Goal: Information Seeking & Learning: Learn about a topic

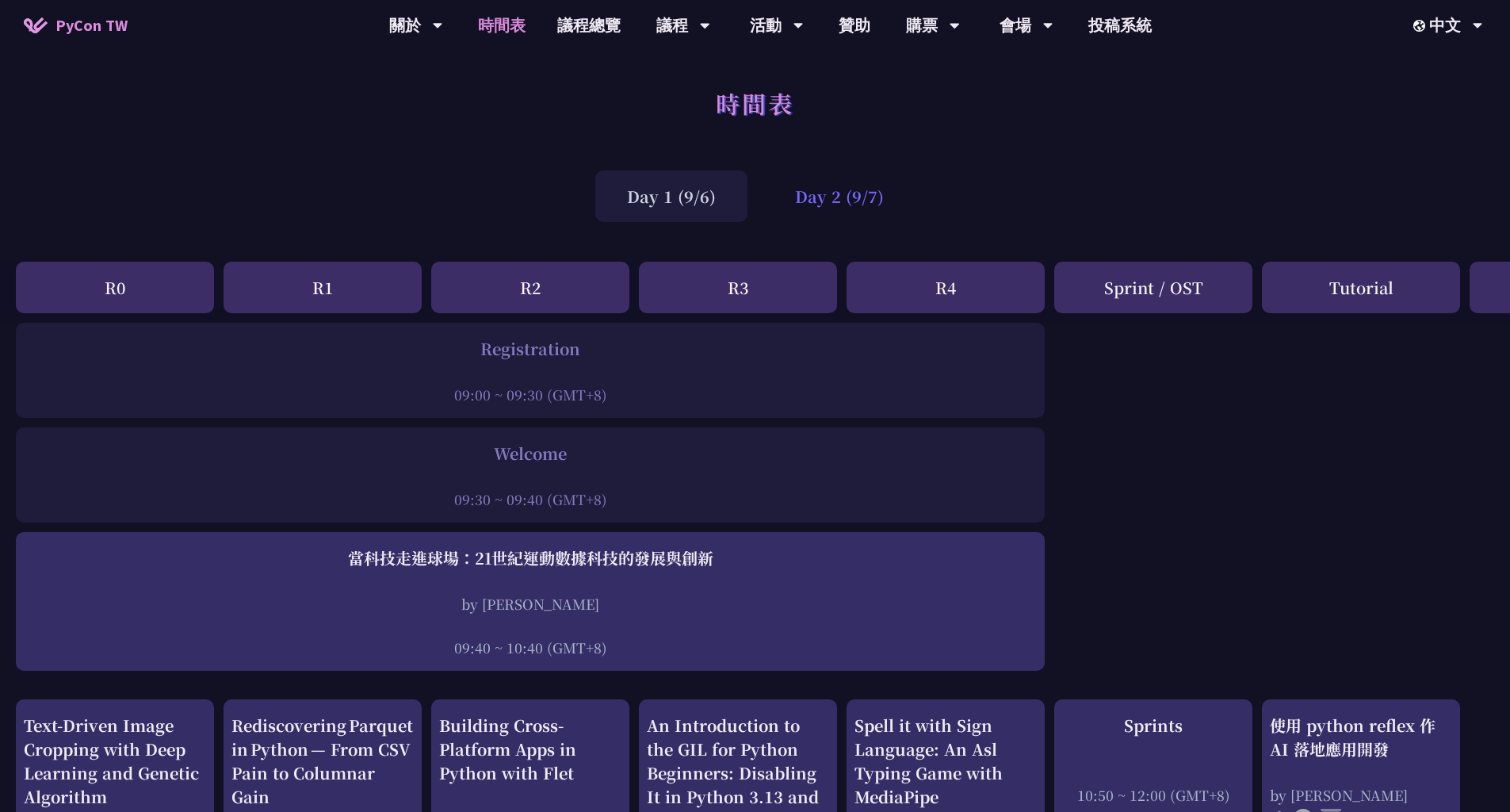
click at [830, 185] on div "Day 2 (9/7)" at bounding box center [839, 196] width 153 height 52
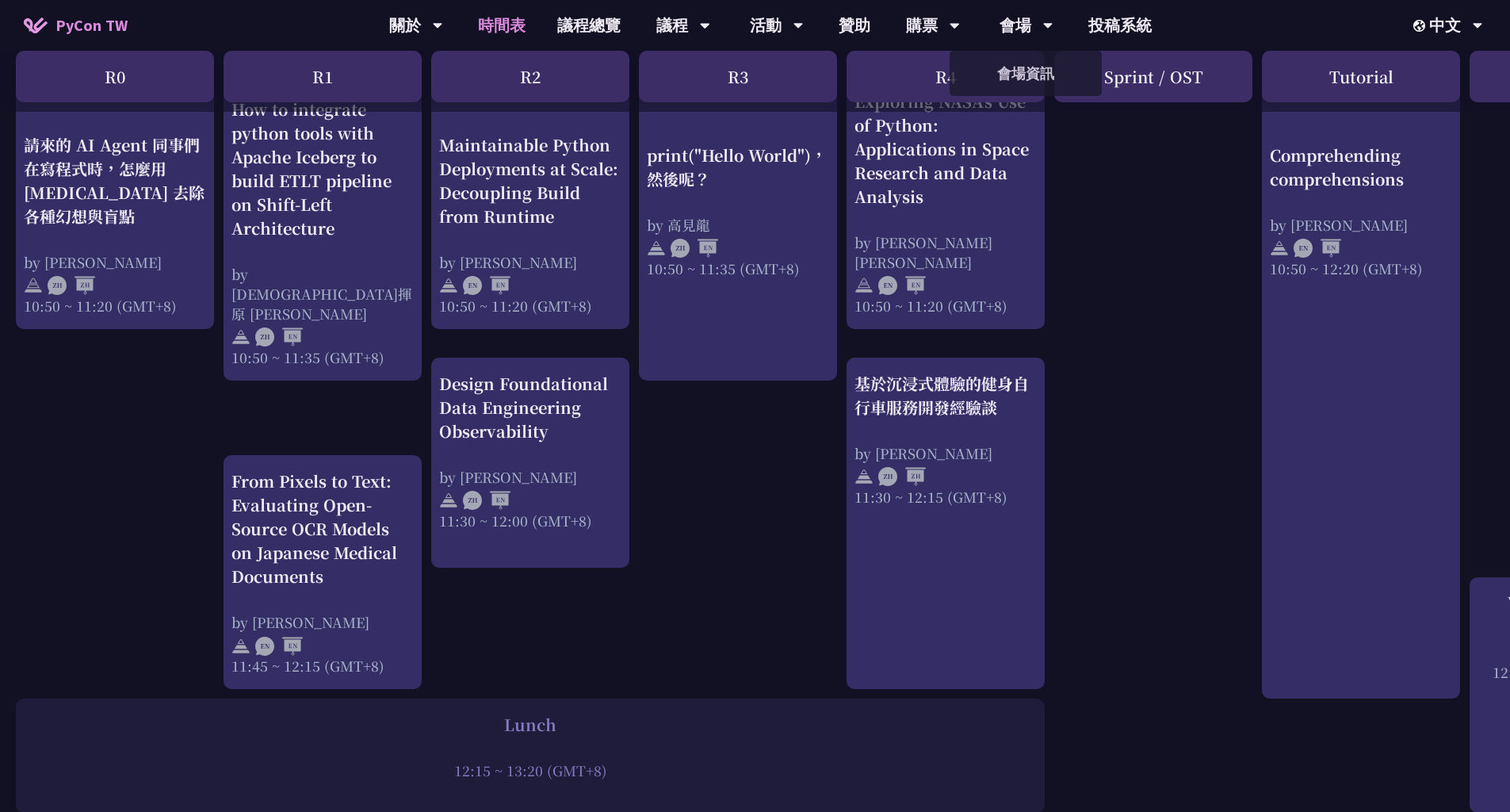
scroll to position [713, 0]
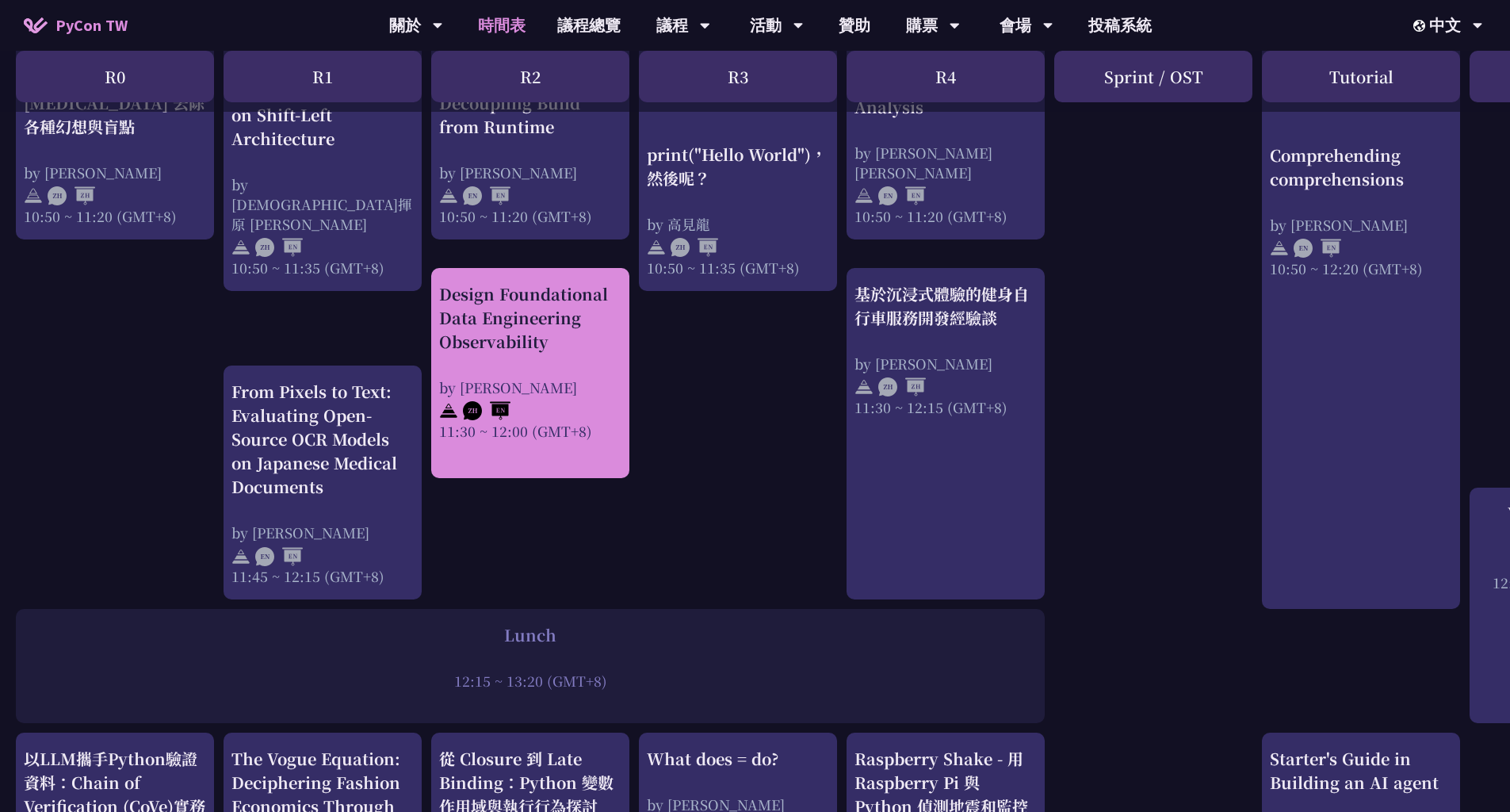
click at [558, 371] on div "Design Foundational Data Engineering Observability by [PERSON_NAME] 11:30 ~ 12:…" at bounding box center [530, 361] width 182 height 159
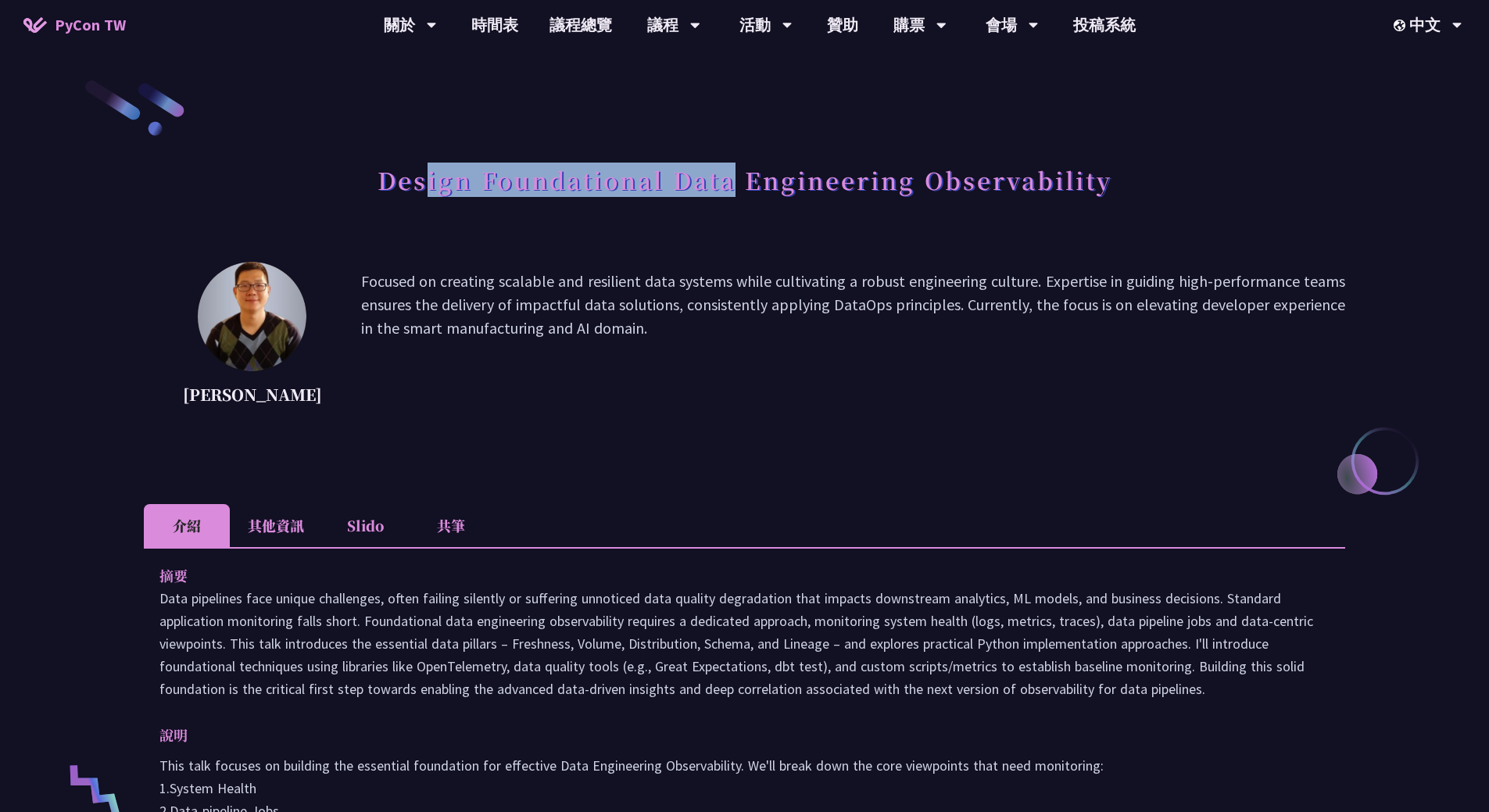
drag, startPoint x: 427, startPoint y: 178, endPoint x: 741, endPoint y: 176, distance: 314.0
click at [741, 176] on h1 "Design Foundational Data Engineering Observability" at bounding box center [744, 179] width 735 height 47
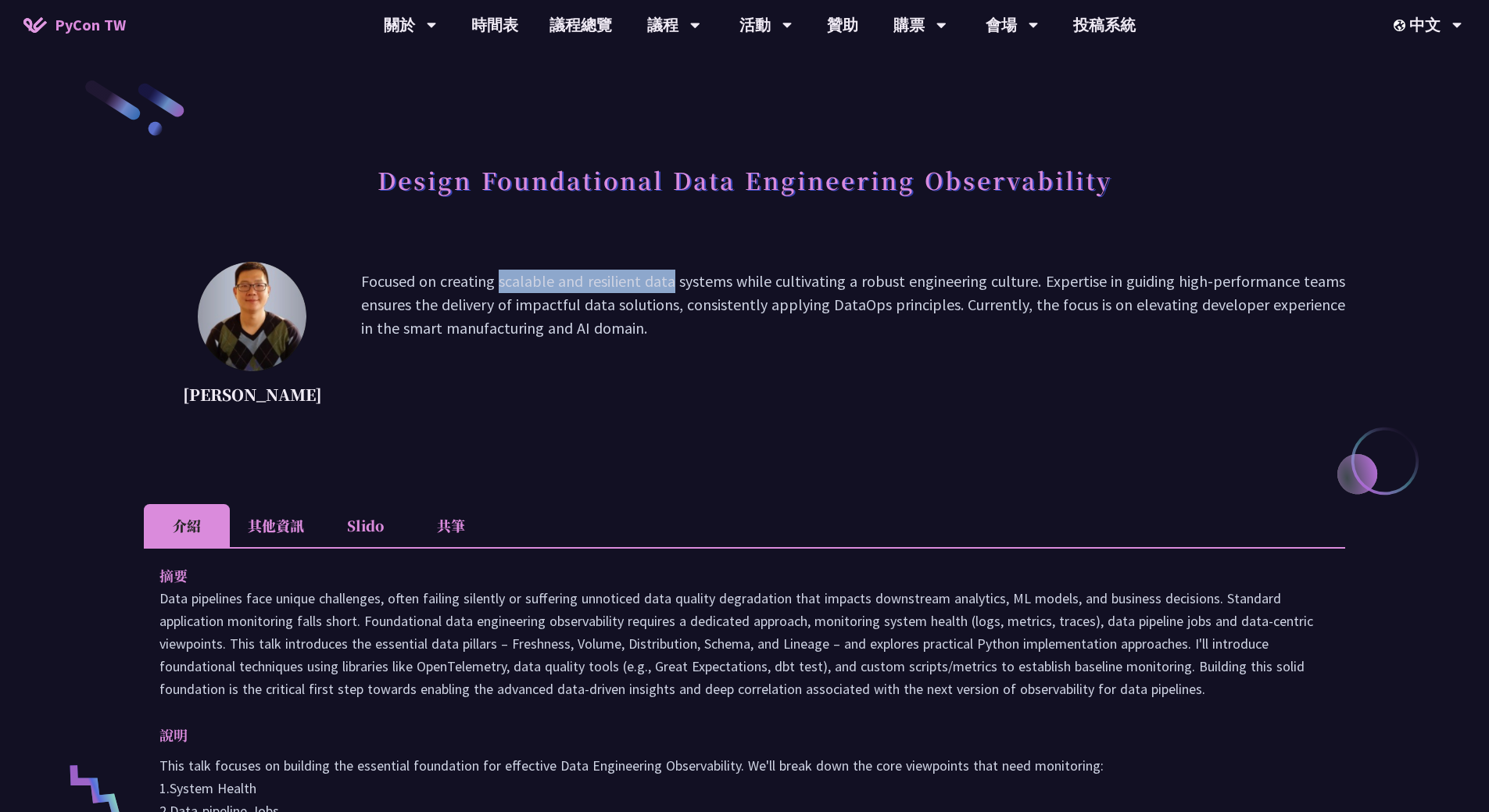
drag, startPoint x: 354, startPoint y: 278, endPoint x: 546, endPoint y: 285, distance: 192.1
click at [546, 285] on p "Focused on creating scalable and resilient data systems while cultivating a rob…" at bounding box center [853, 340] width 984 height 141
drag, startPoint x: 489, startPoint y: 280, endPoint x: 793, endPoint y: 292, distance: 304.2
click at [793, 292] on p "Focused on creating scalable and resilient data systems while cultivating a rob…" at bounding box center [853, 340] width 984 height 141
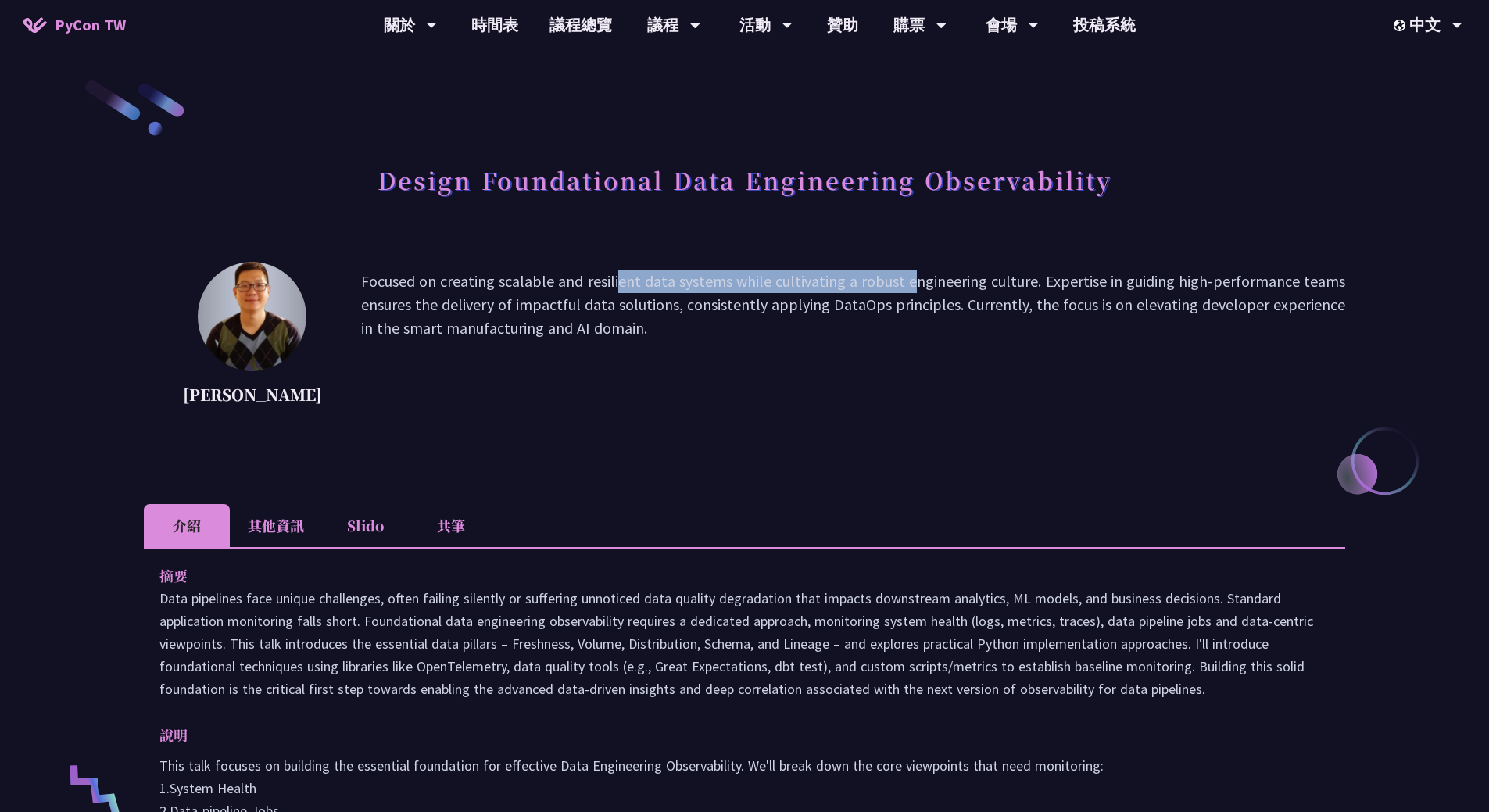
click at [793, 292] on p "Focused on creating scalable and resilient data systems while cultivating a rob…" at bounding box center [853, 340] width 984 height 141
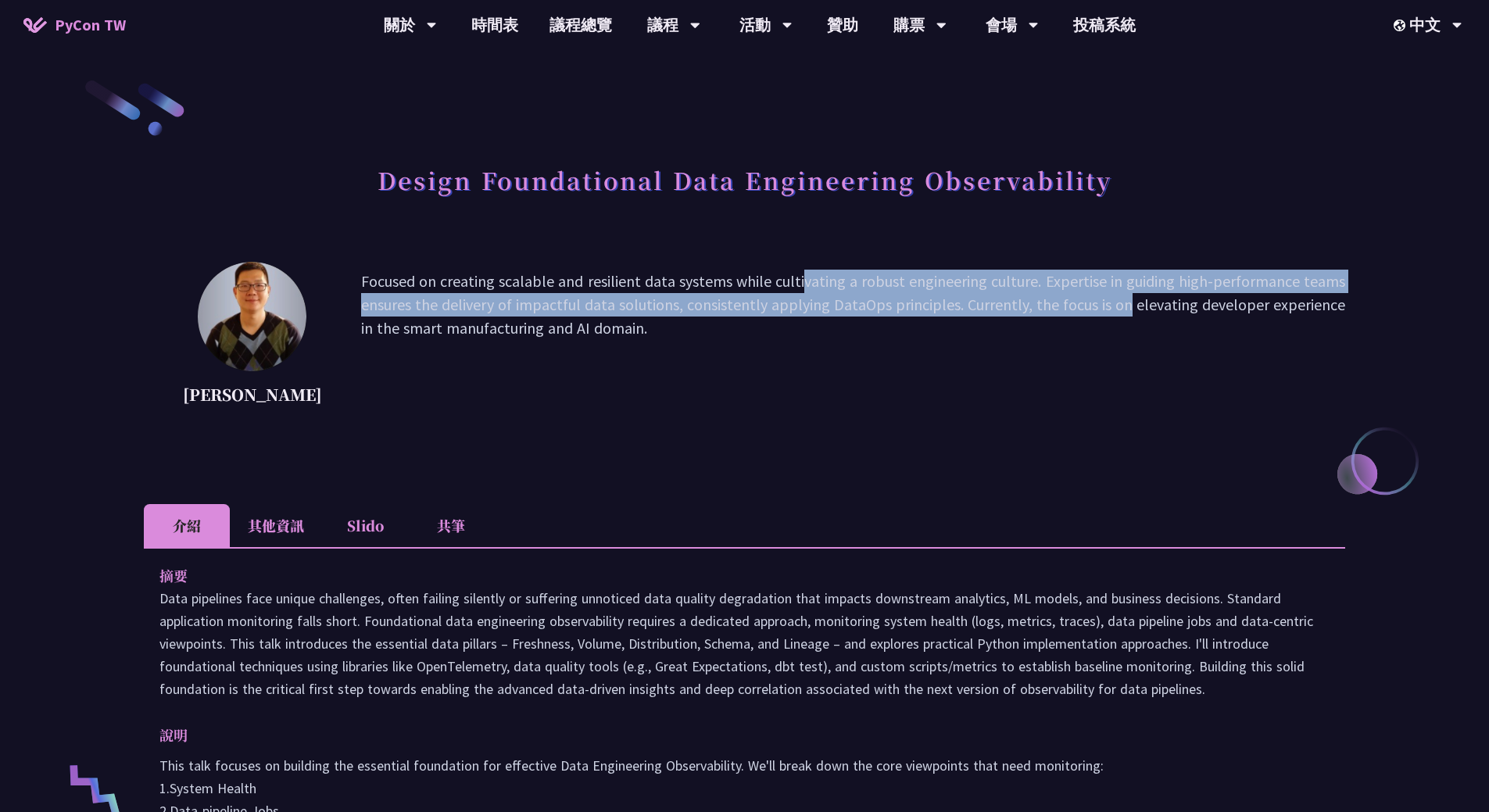
drag, startPoint x: 688, startPoint y: 281, endPoint x: 988, endPoint y: 304, distance: 300.9
click at [988, 304] on p "Focused on creating scalable and resilient data systems while cultivating a rob…" at bounding box center [853, 340] width 984 height 141
drag, startPoint x: 922, startPoint y: 289, endPoint x: 1033, endPoint y: 296, distance: 111.2
click at [1032, 296] on p "Focused on creating scalable and resilient data systems while cultivating a rob…" at bounding box center [853, 340] width 984 height 141
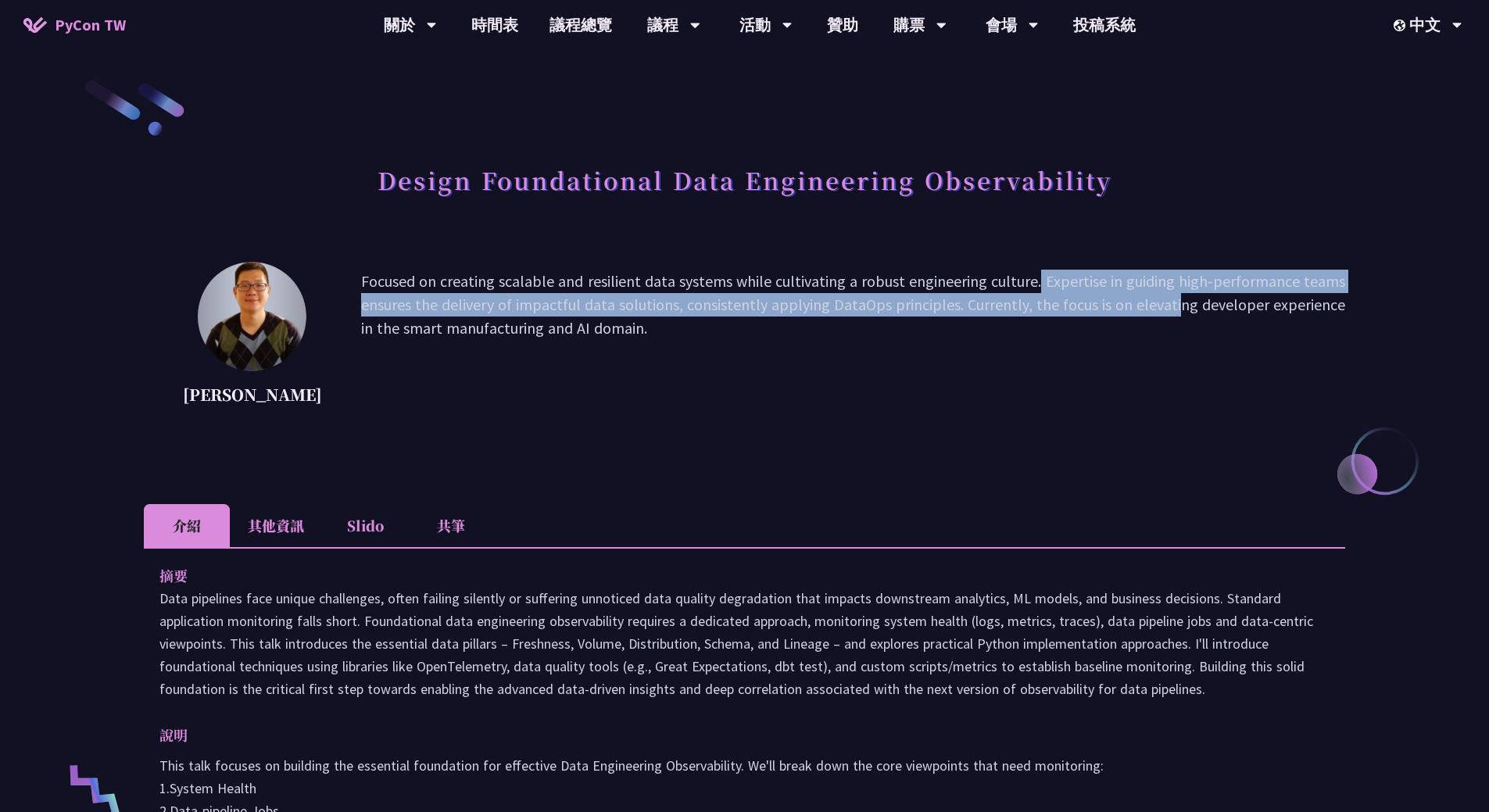
click at [1033, 296] on p "Focused on creating scalable and resilient data systems while cultivating a rob…" at bounding box center [853, 340] width 984 height 141
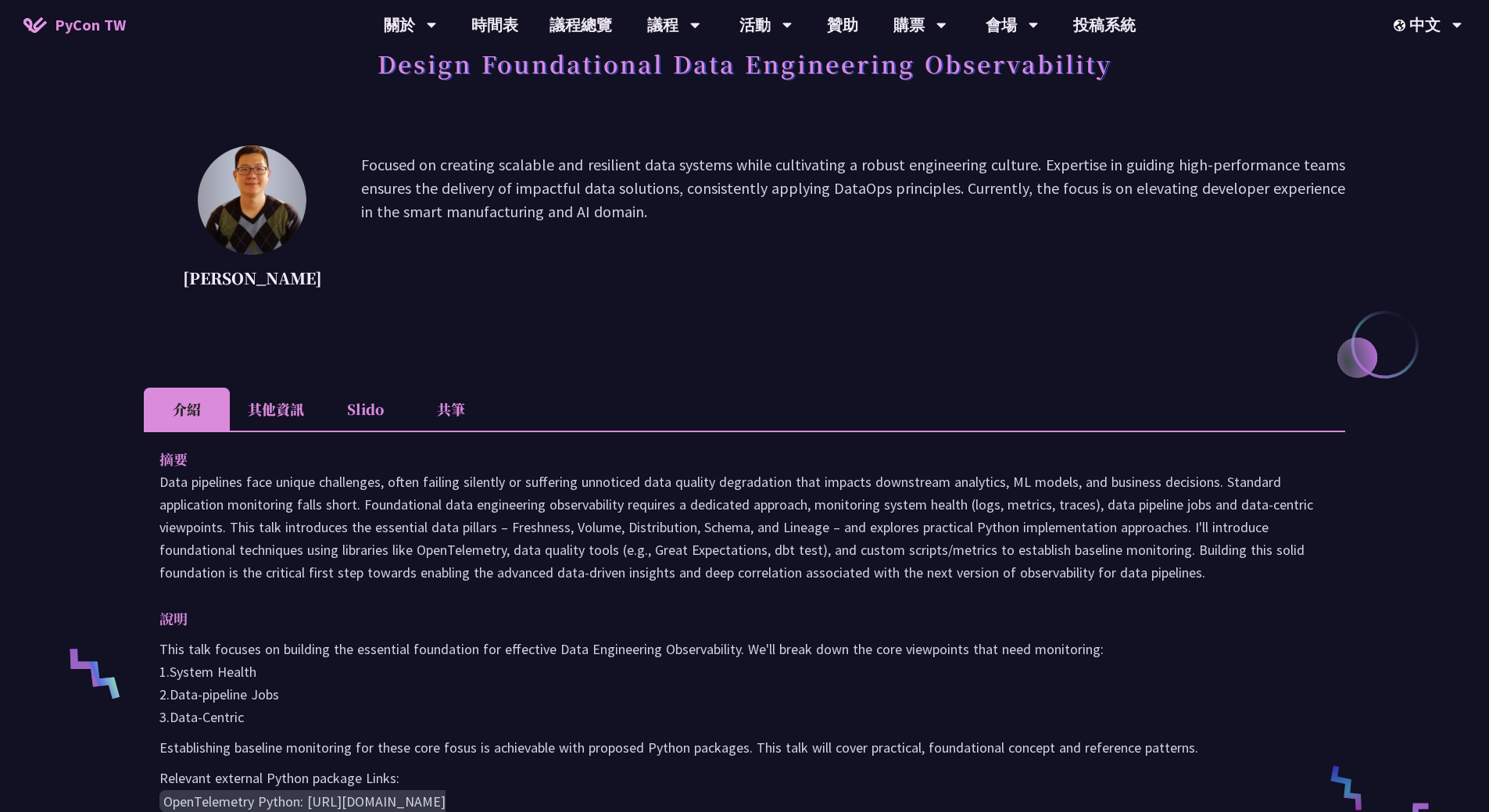
scroll to position [78, 0]
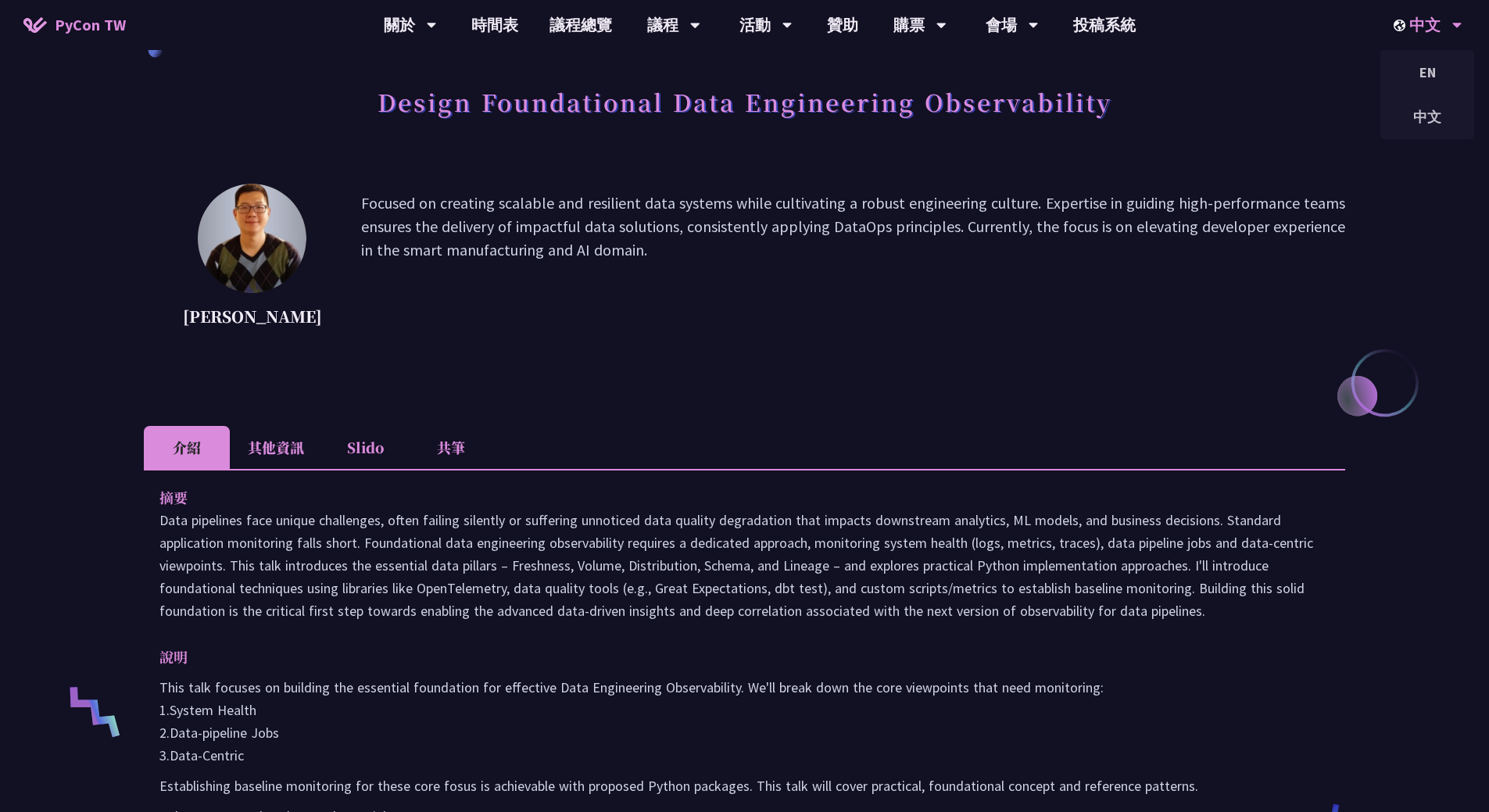
click at [1431, 32] on div "中文" at bounding box center [1428, 25] width 69 height 50
click at [1440, 108] on div "中文" at bounding box center [1427, 117] width 94 height 37
click at [530, 225] on p "Focused on creating scalable and resilient data systems while cultivating a rob…" at bounding box center [853, 262] width 984 height 141
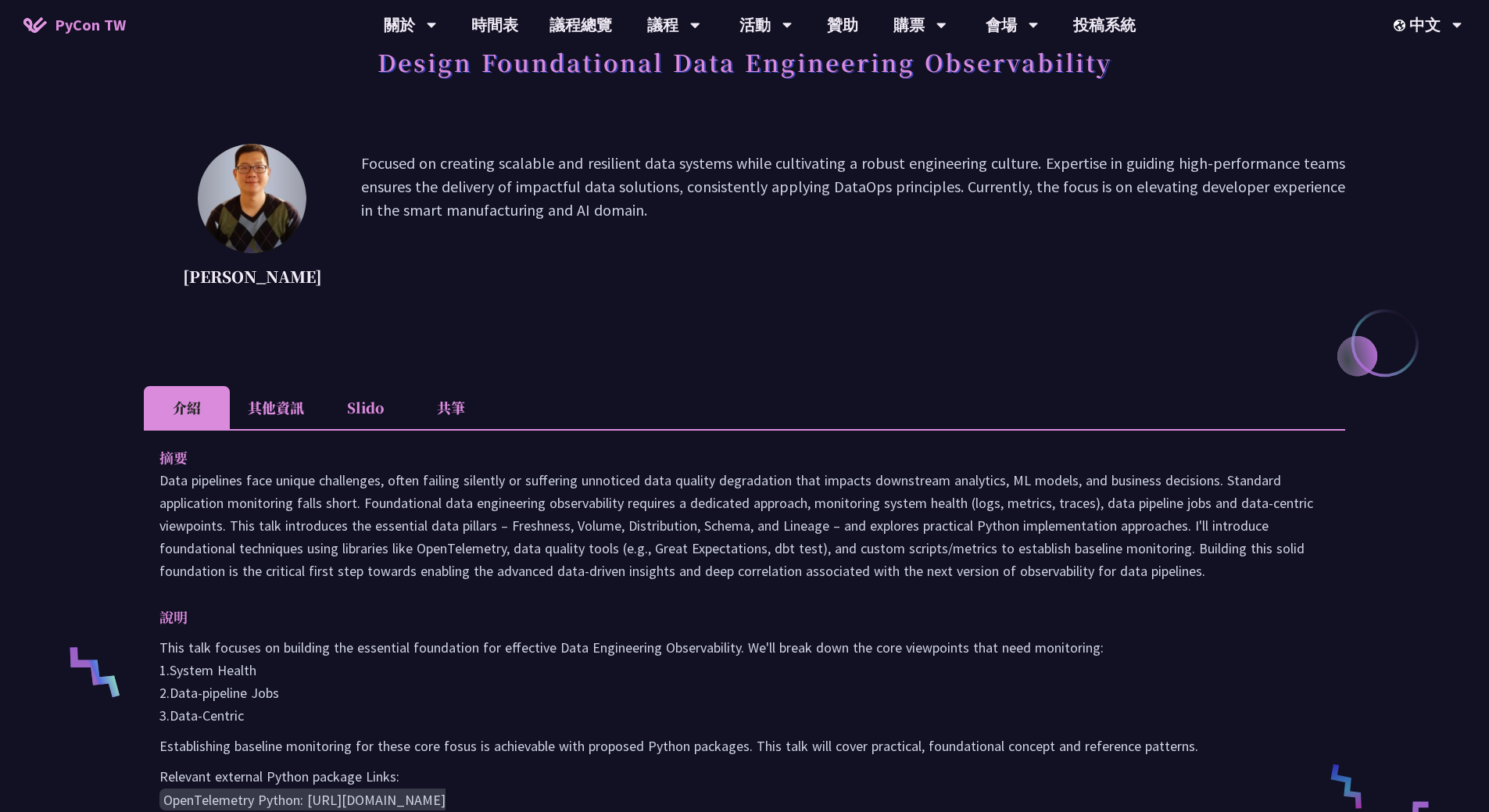
scroll to position [157, 0]
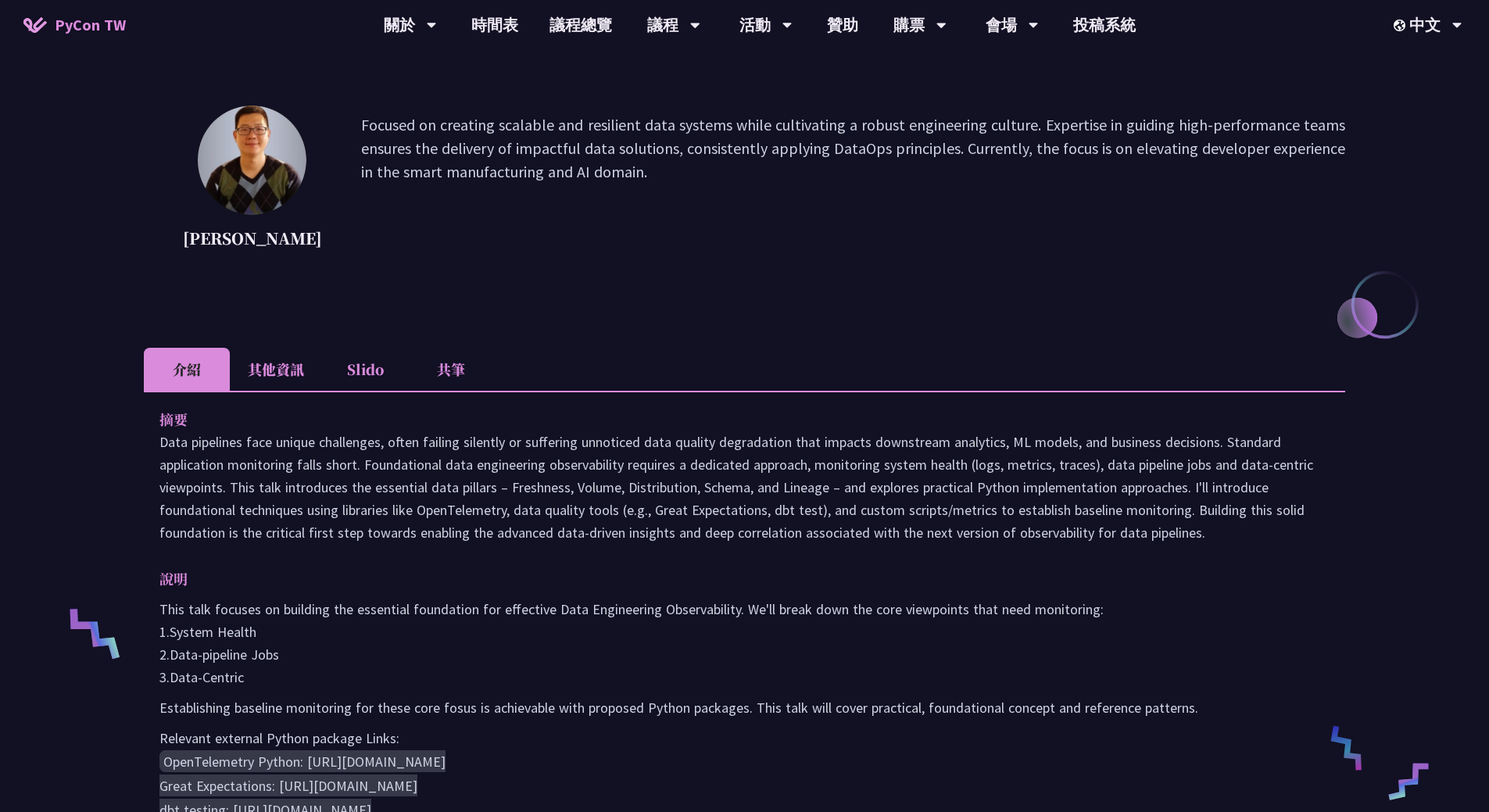
click at [465, 372] on li "共筆" at bounding box center [451, 369] width 86 height 43
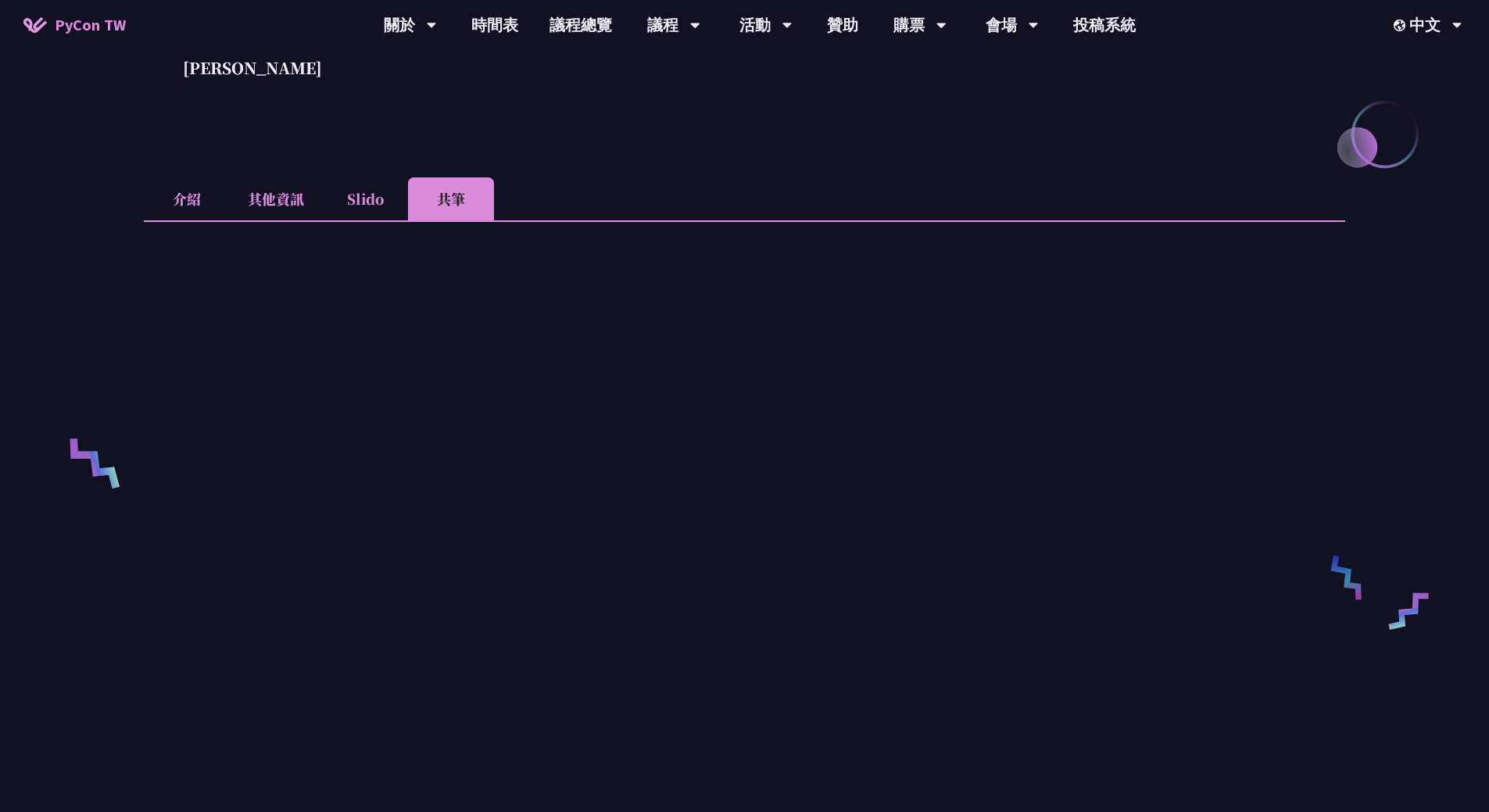
scroll to position [391, 0]
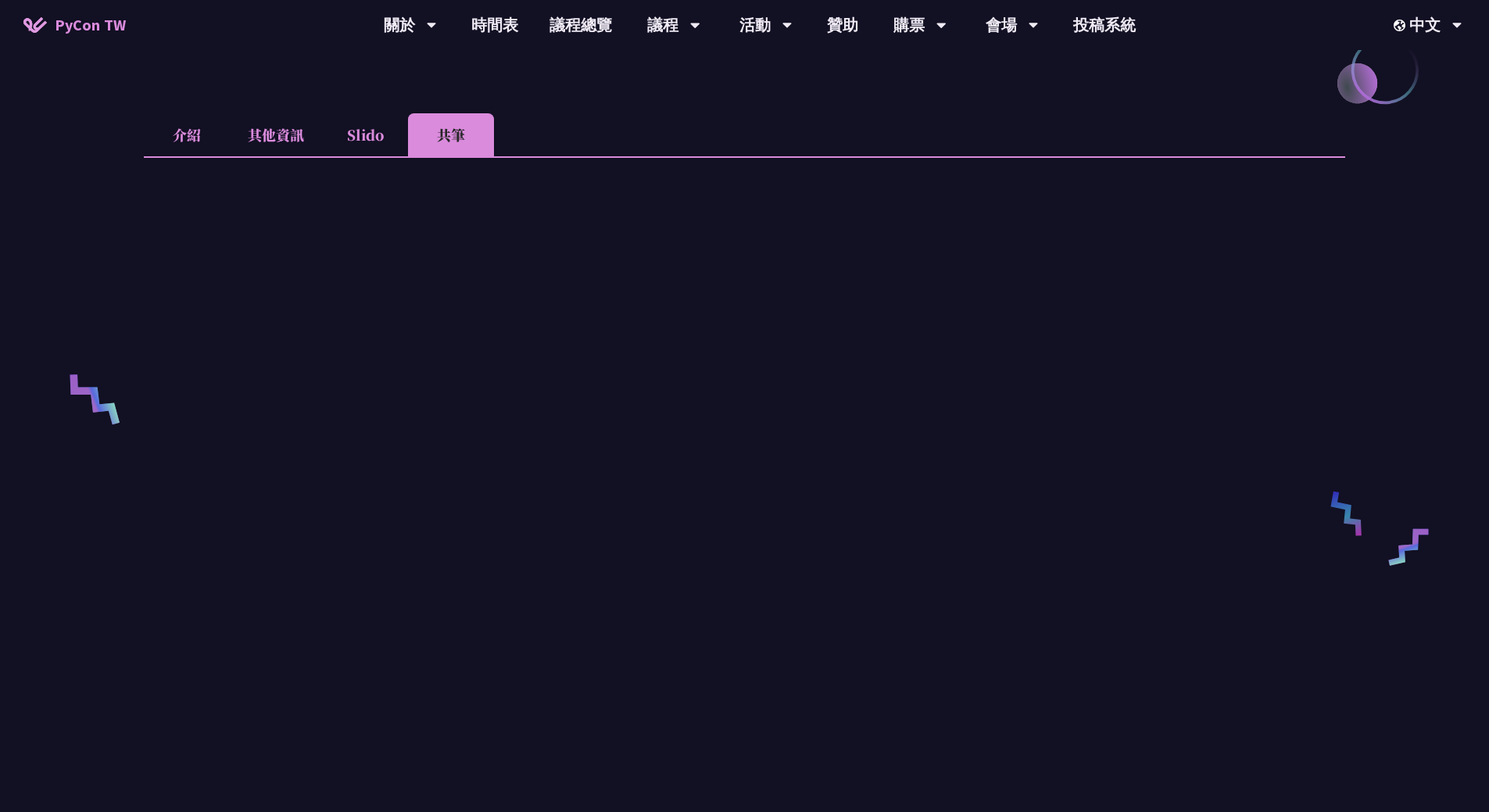
click at [355, 144] on li "Slido" at bounding box center [365, 135] width 86 height 43
click at [258, 132] on li "其他資訊" at bounding box center [275, 135] width 92 height 43
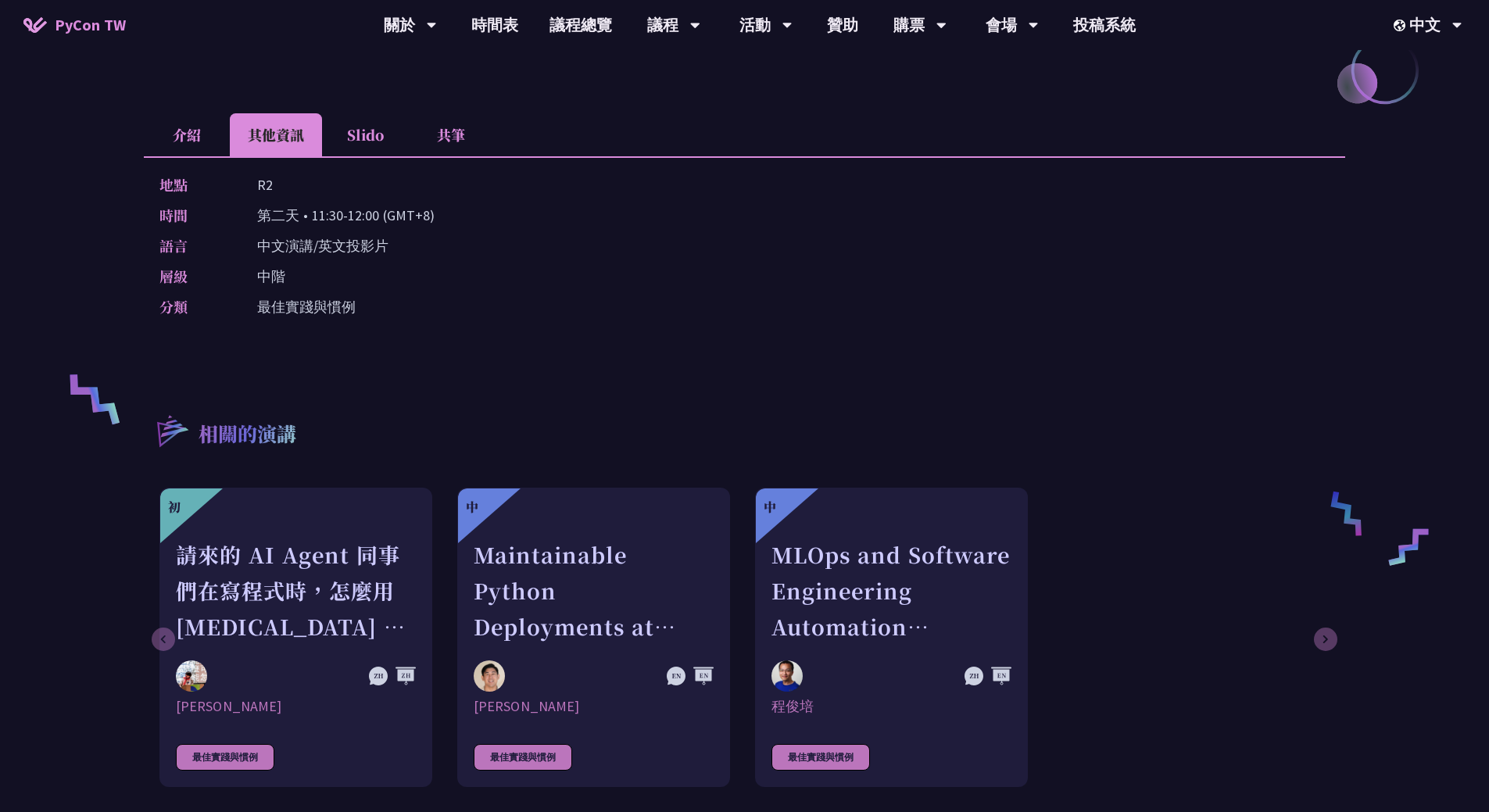
click at [216, 136] on li "介紹" at bounding box center [187, 135] width 86 height 43
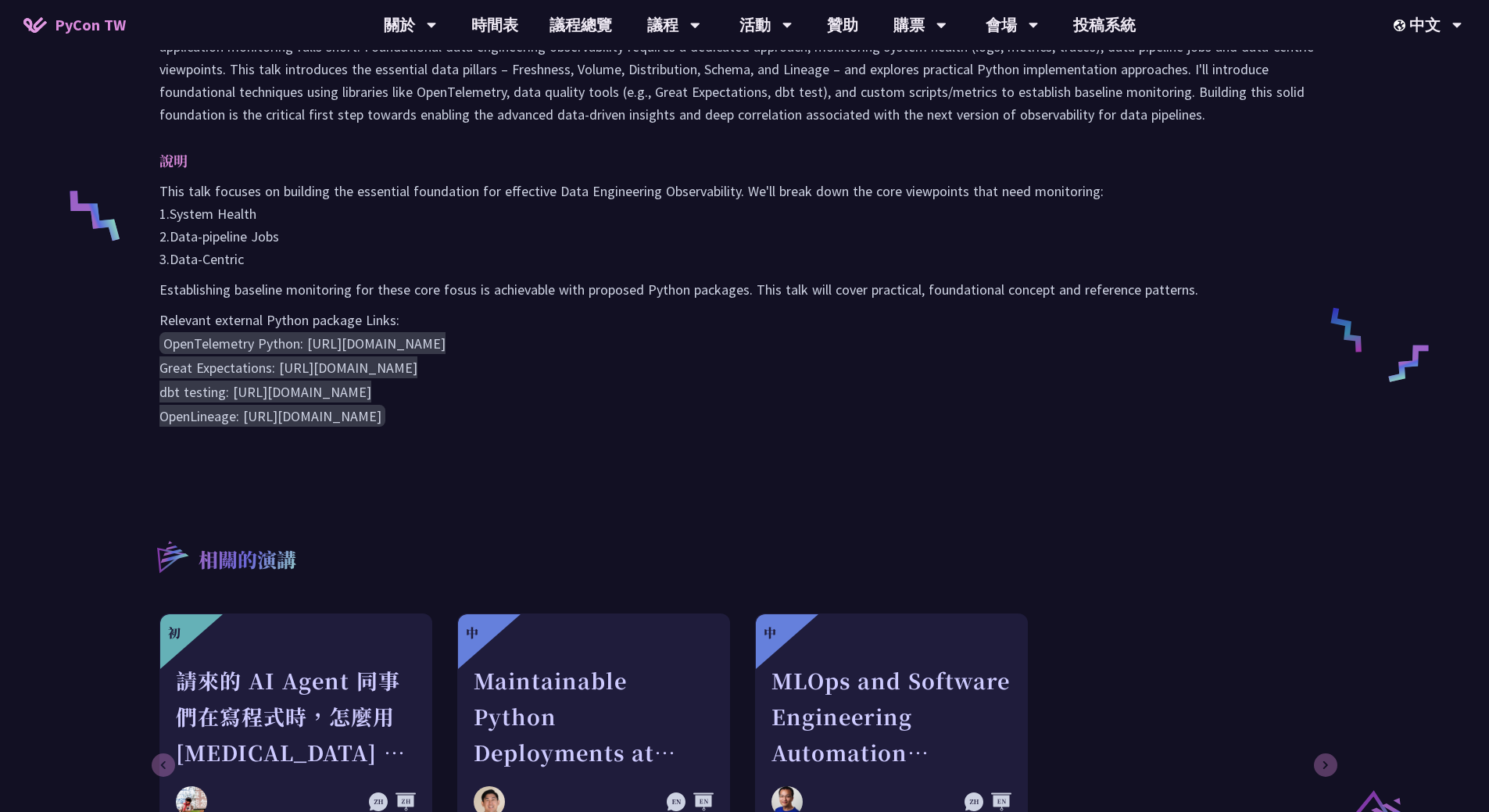
scroll to position [469, 0]
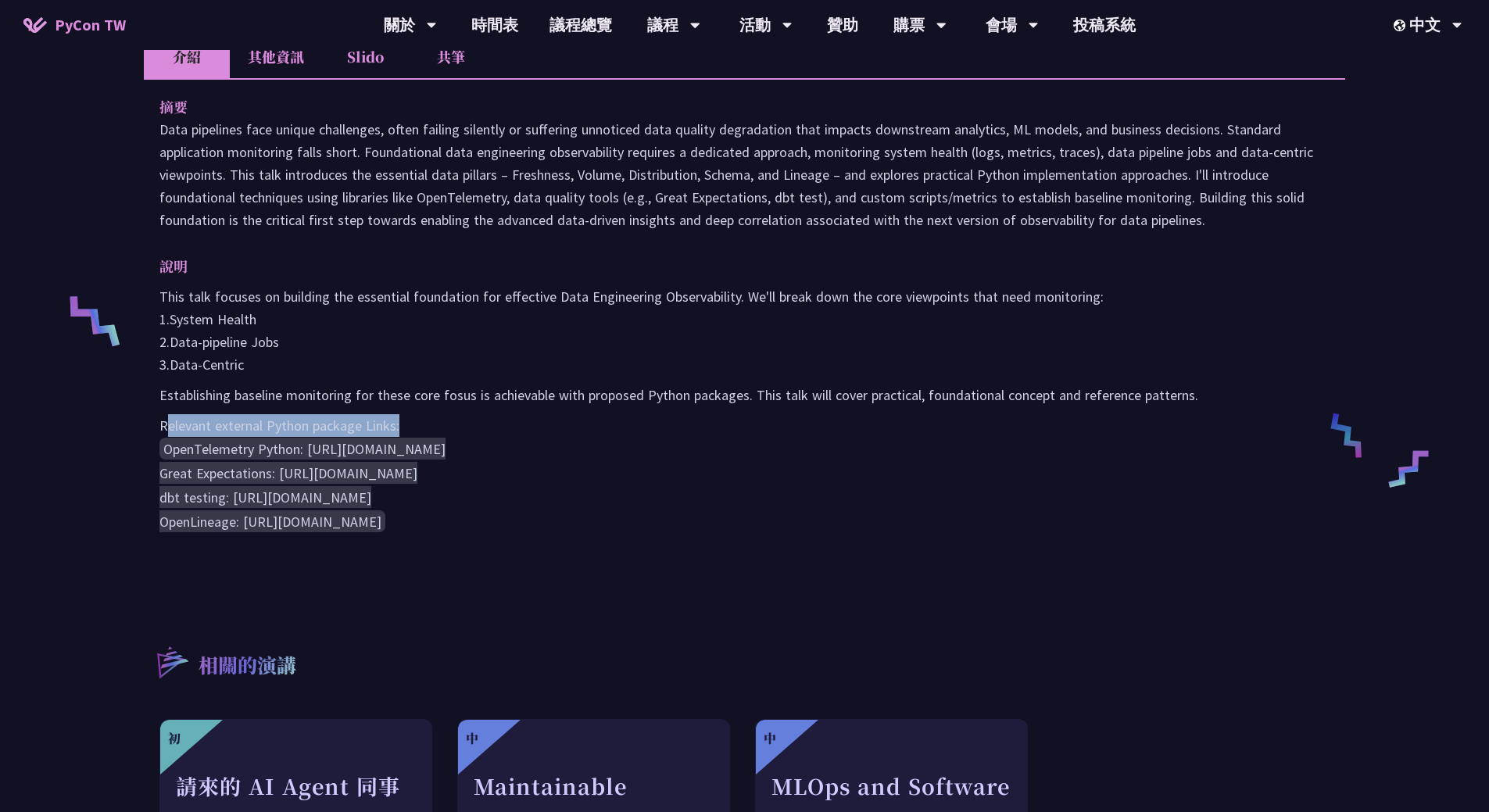
drag, startPoint x: 170, startPoint y: 423, endPoint x: 421, endPoint y: 421, distance: 251.0
click at [421, 421] on p "Relevant external Python package Links:" at bounding box center [744, 426] width 1170 height 23
click at [425, 417] on p "Relevant external Python package Links:" at bounding box center [744, 426] width 1170 height 23
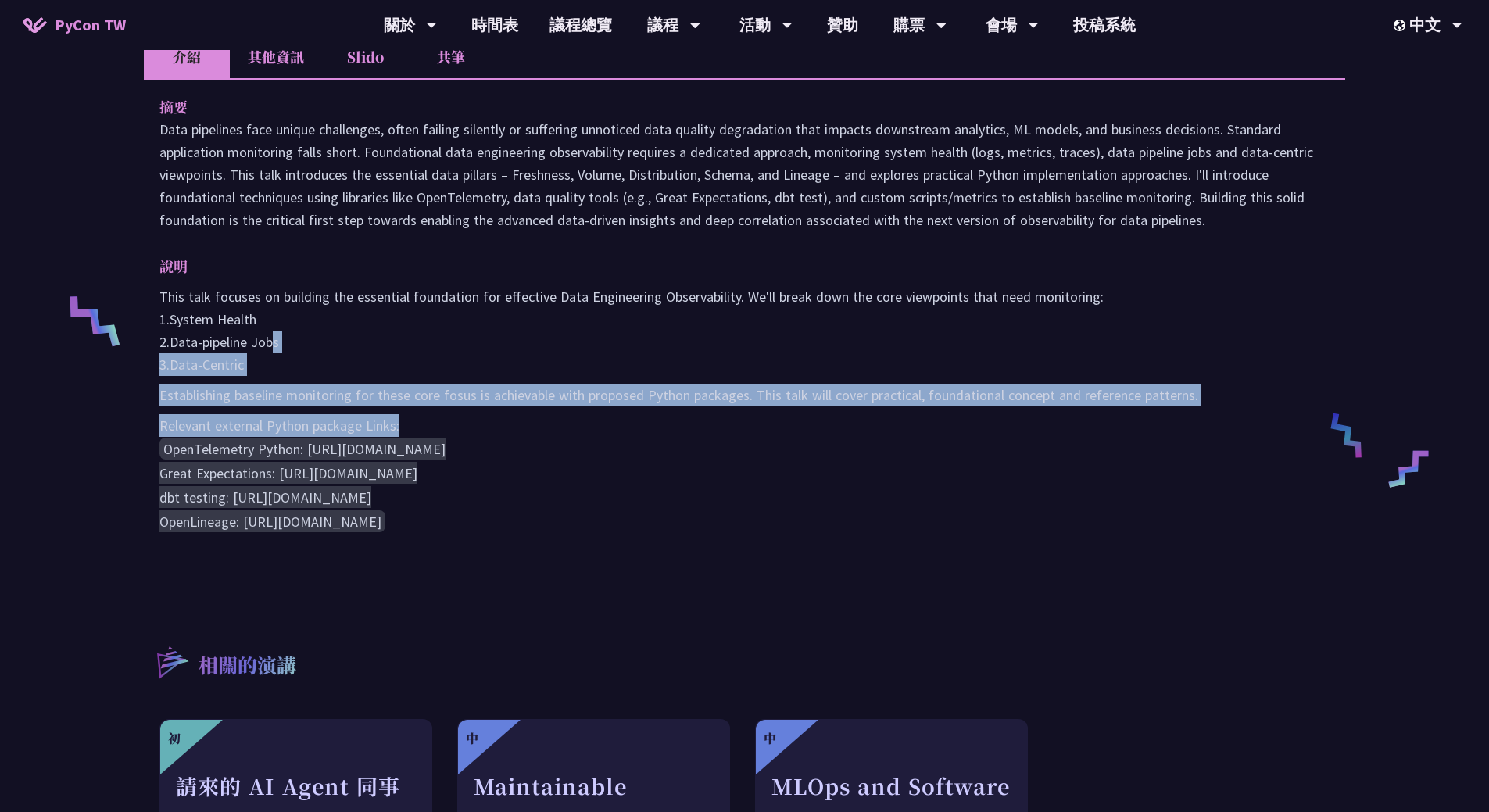
drag, startPoint x: 420, startPoint y: 410, endPoint x: 266, endPoint y: 337, distance: 170.4
click at [266, 338] on div "This talk focuses on building the essential foundation for effective Data Engin…" at bounding box center [744, 409] width 1170 height 248
click at [267, 336] on p "This talk focuses on building the essential foundation for effective Data Engin…" at bounding box center [744, 330] width 1170 height 91
drag, startPoint x: 165, startPoint y: 521, endPoint x: 460, endPoint y: 533, distance: 295.2
click at [460, 533] on div "摘要 說明 This talk focuses on building the essential foundation for effective Data…" at bounding box center [744, 326] width 1201 height 494
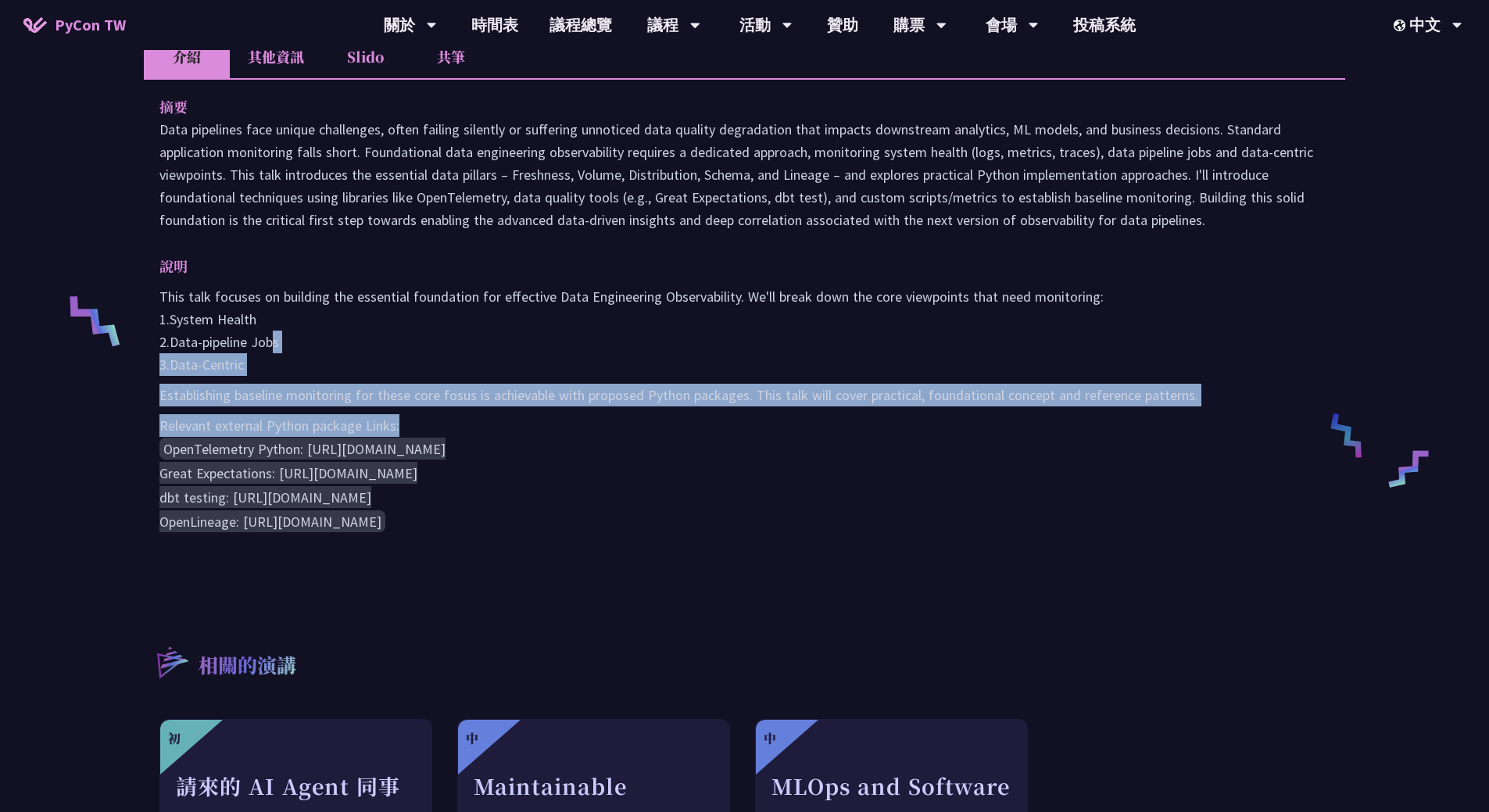
click at [460, 533] on div "摘要 說明 This talk focuses on building the essential foundation for effective Data…" at bounding box center [744, 326] width 1201 height 494
drag, startPoint x: 130, startPoint y: 465, endPoint x: 500, endPoint y: 481, distance: 370.3
click at [500, 481] on div "Design Foundational Data Engineering Observability [PERSON_NAME] Focused on cre…" at bounding box center [744, 329] width 1489 height 1597
click at [644, 375] on p "This talk focuses on building the essential foundation for effective Data Engin…" at bounding box center [744, 330] width 1170 height 91
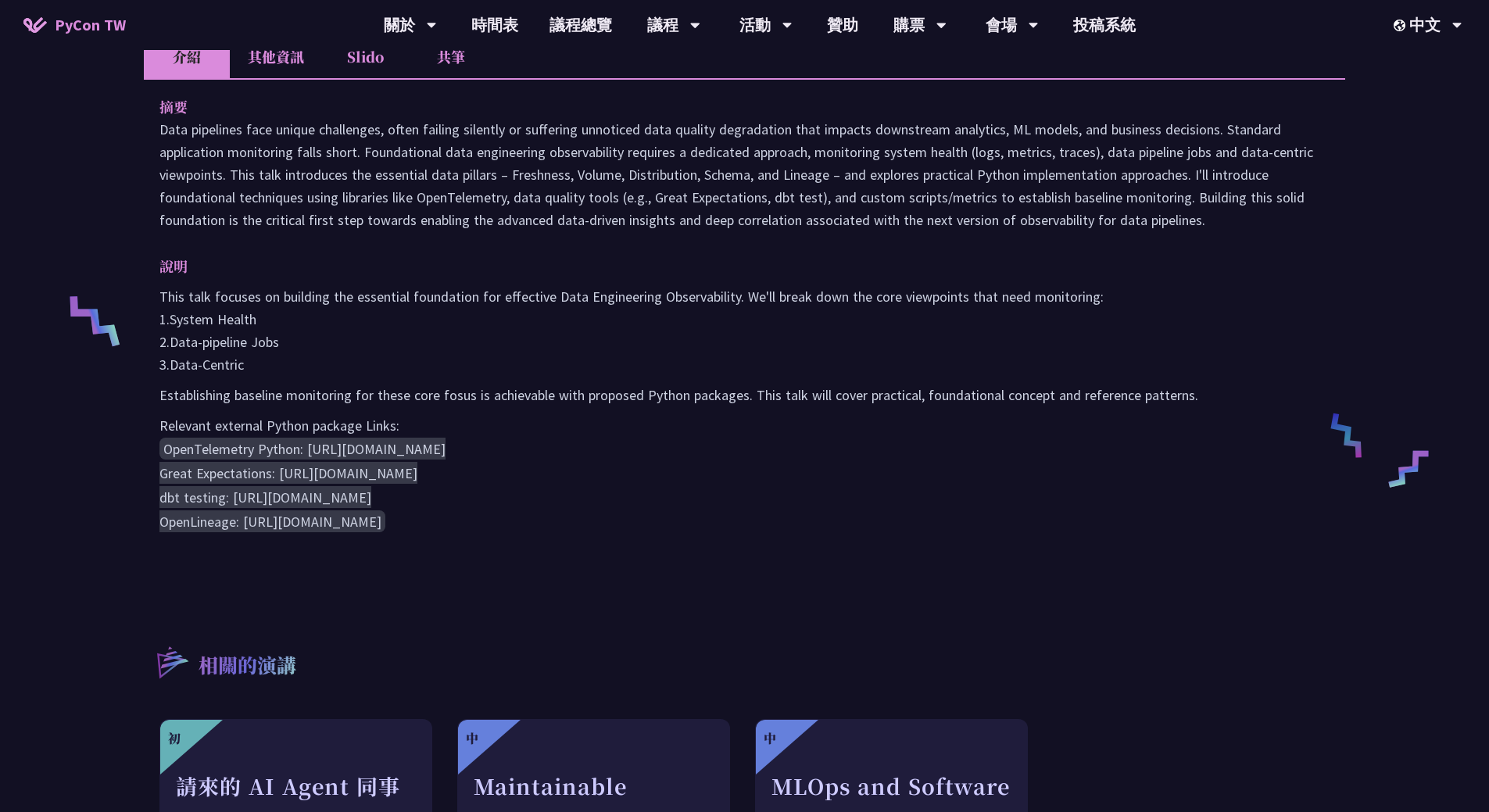
scroll to position [312, 0]
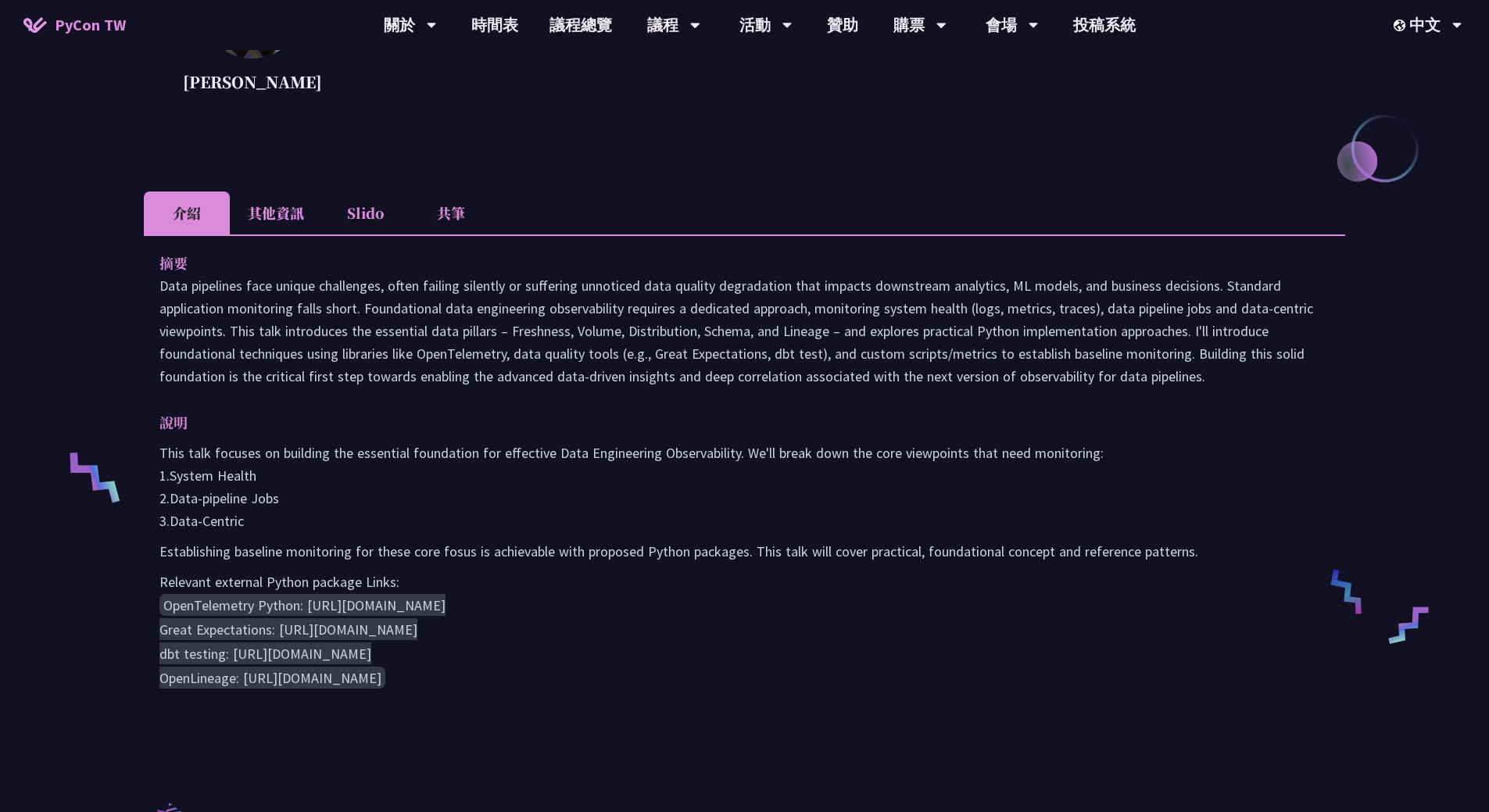
click at [260, 221] on li "其他資訊" at bounding box center [275, 213] width 92 height 43
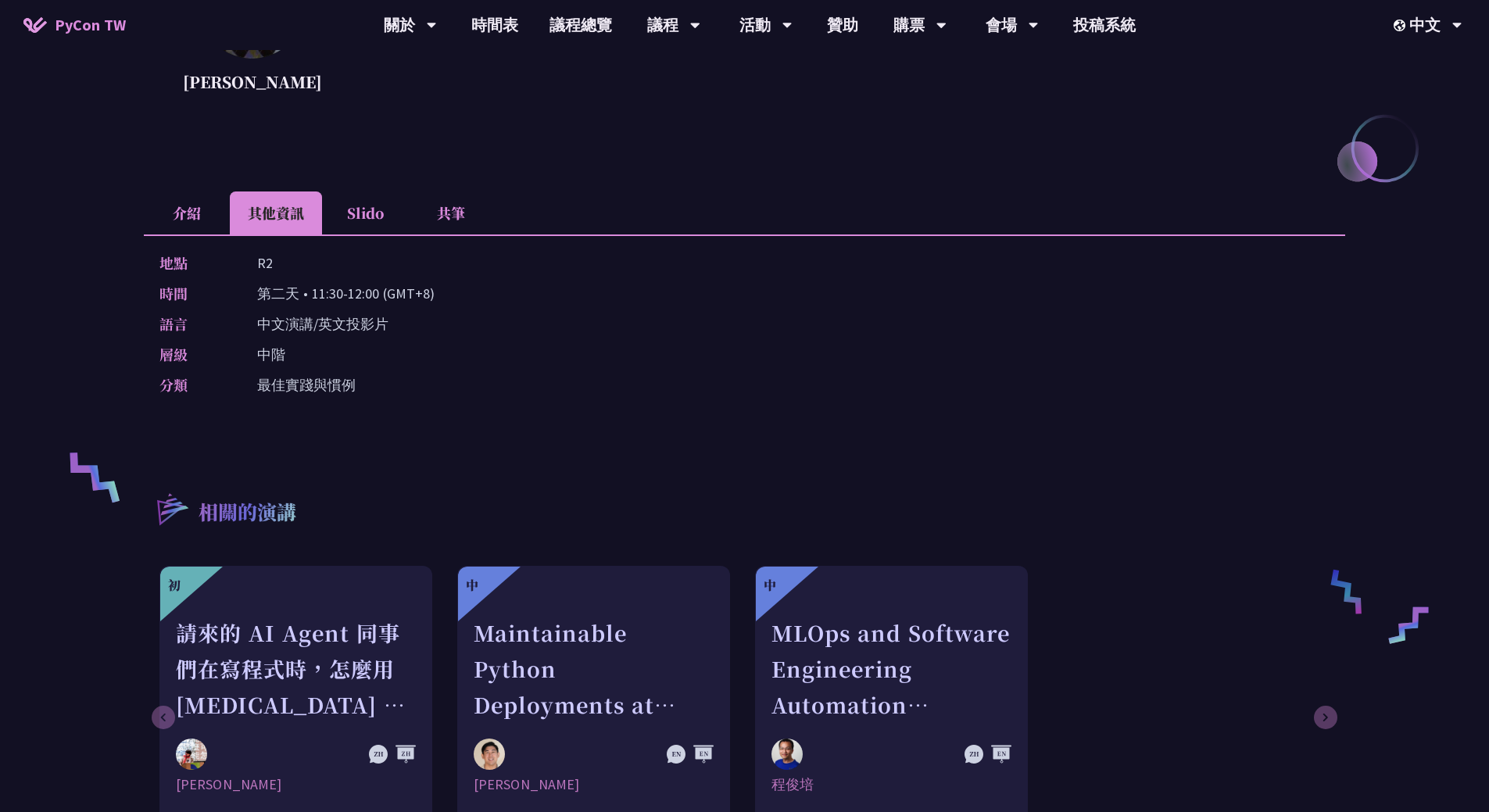
click at [211, 216] on li "介紹" at bounding box center [187, 213] width 86 height 43
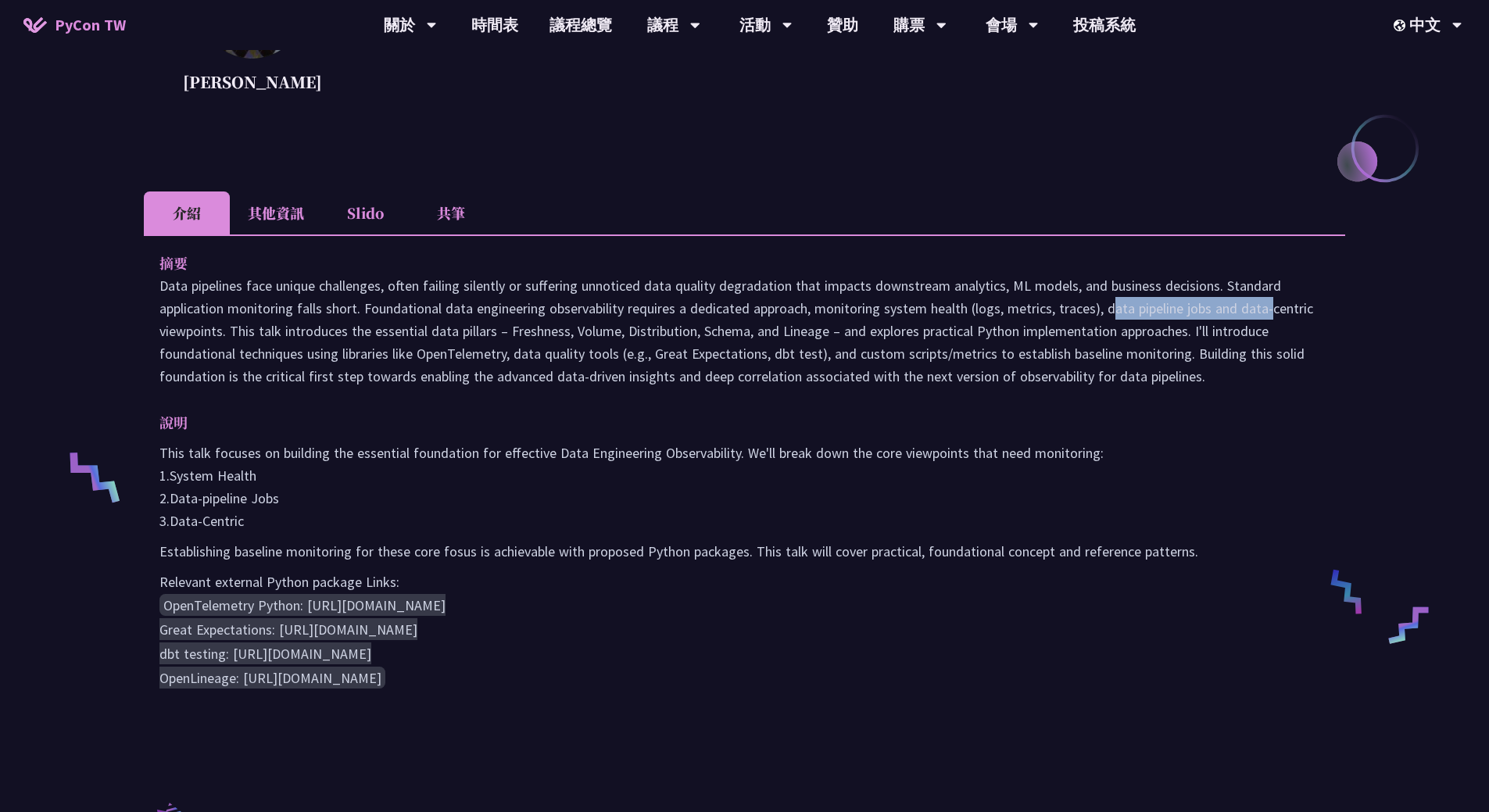
drag, startPoint x: 1002, startPoint y: 311, endPoint x: 1148, endPoint y: 318, distance: 146.2
click at [1148, 318] on p "Data pipelines face unique challenges, often failing silently or suffering unno…" at bounding box center [744, 331] width 1170 height 113
drag, startPoint x: 231, startPoint y: 333, endPoint x: 1203, endPoint y: 369, distance: 972.7
click at [1203, 369] on p "Data pipelines face unique challenges, often failing silently or suffering unno…" at bounding box center [744, 331] width 1170 height 113
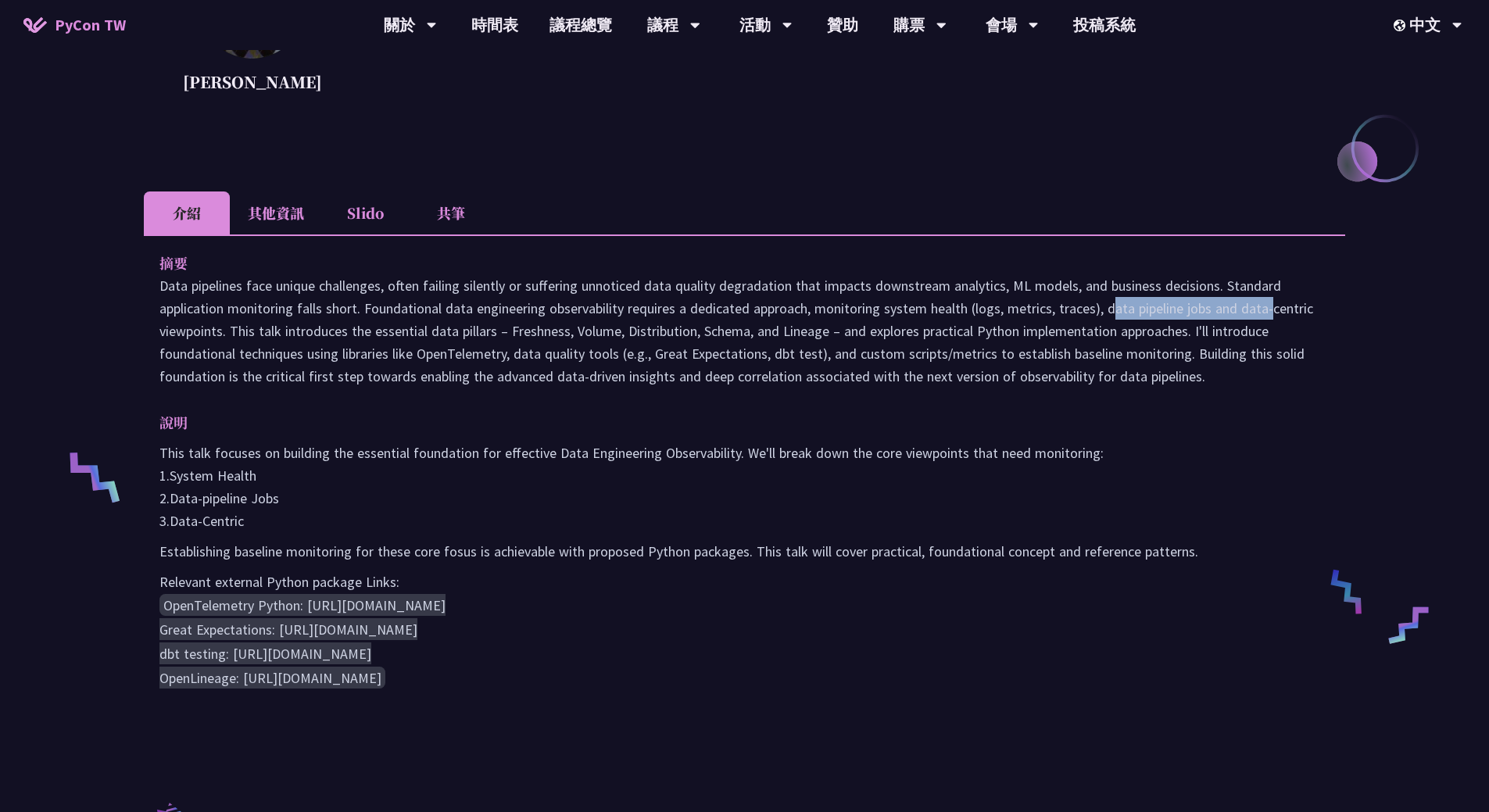
click at [468, 360] on p "Data pipelines face unique challenges, often failing silently or suffering unno…" at bounding box center [744, 331] width 1170 height 113
click at [466, 355] on p "Data pipelines face unique challenges, often failing silently or suffering unno…" at bounding box center [744, 331] width 1170 height 113
drag, startPoint x: 525, startPoint y: 353, endPoint x: 620, endPoint y: 360, distance: 95.3
click at [620, 360] on p "Data pipelines face unique challenges, often failing silently or suffering unno…" at bounding box center [744, 331] width 1170 height 113
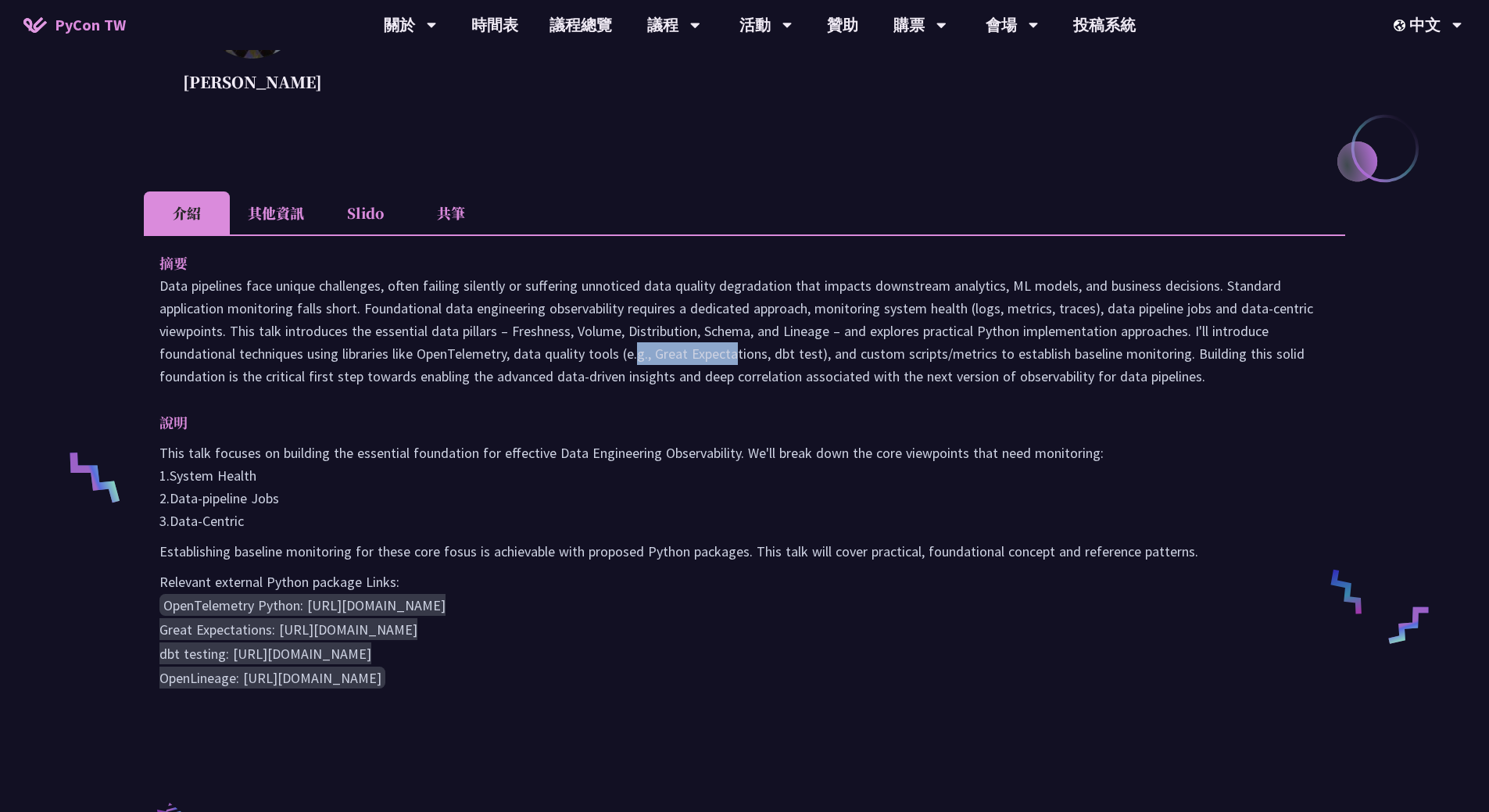
click at [620, 360] on p "Data pipelines face unique challenges, often failing silently or suffering unno…" at bounding box center [744, 331] width 1170 height 113
drag, startPoint x: 161, startPoint y: 259, endPoint x: 431, endPoint y: 525, distance: 379.0
click at [431, 525] on div "摘要 說明 This talk focuses on building the essential foundation for effective Data…" at bounding box center [744, 481] width 1201 height 494
click at [431, 525] on p "This talk focuses on building the essential foundation for effective Data Engin…" at bounding box center [744, 486] width 1170 height 91
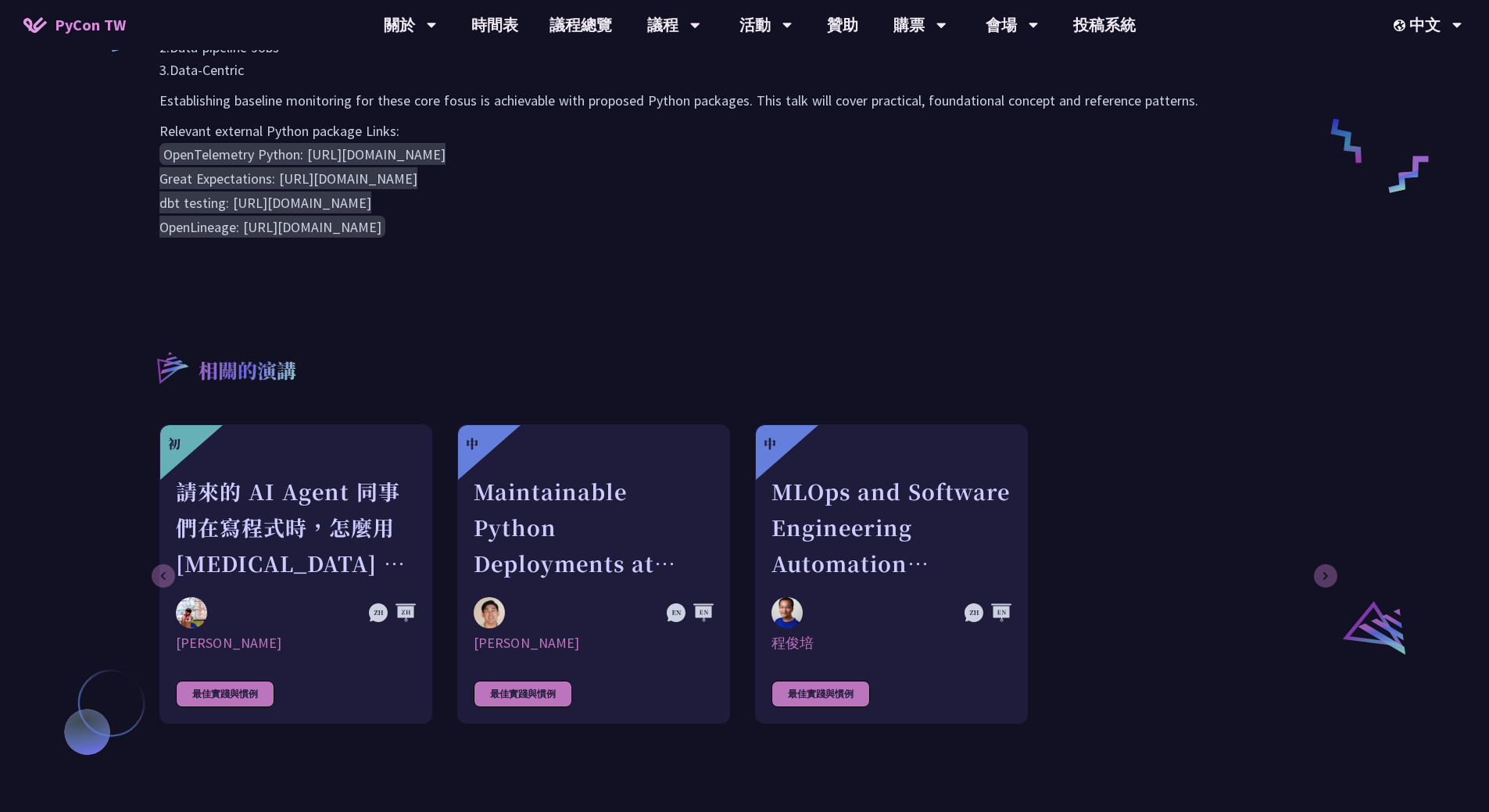
scroll to position [781, 0]
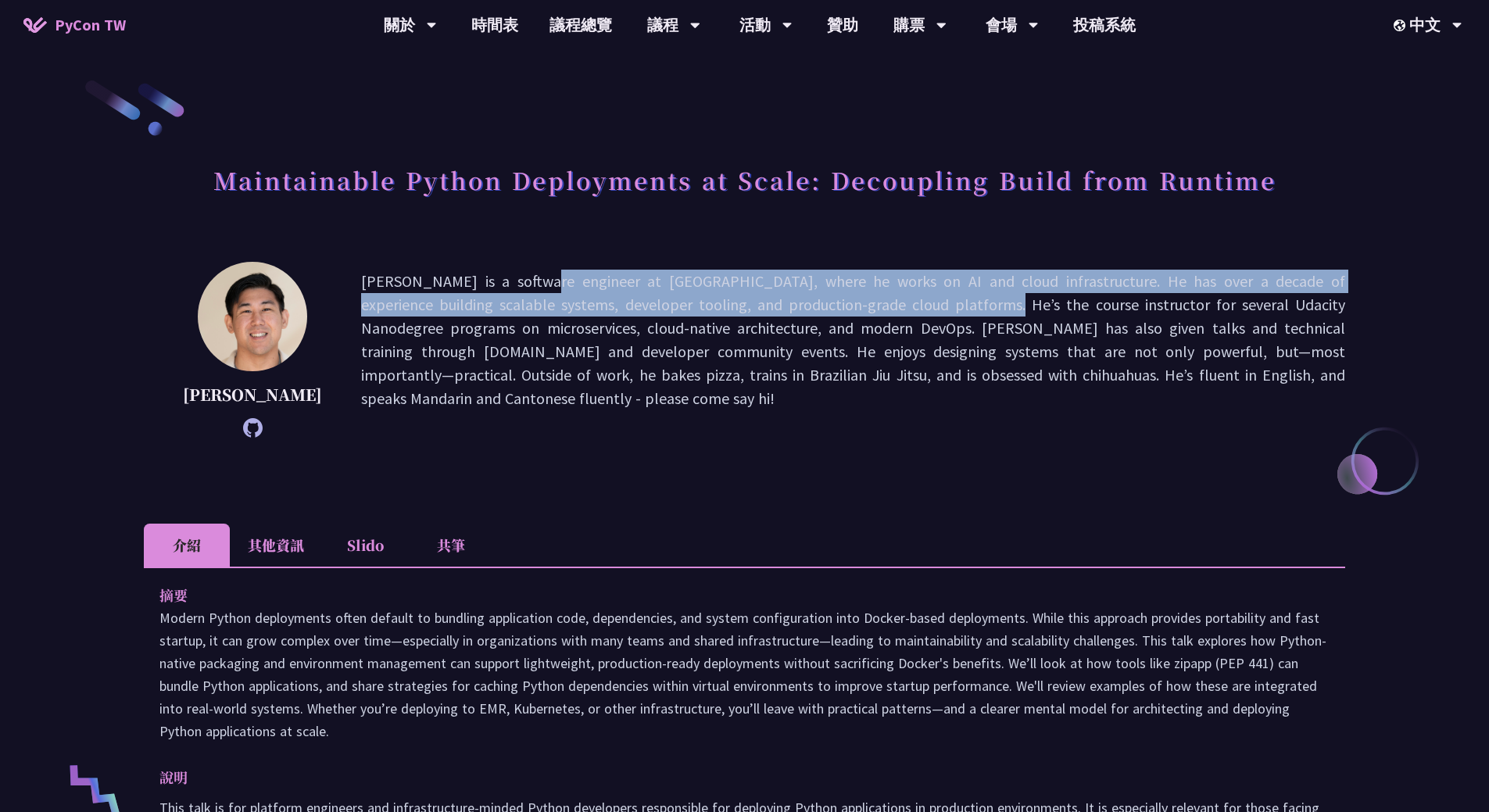
drag, startPoint x: 381, startPoint y: 285, endPoint x: 724, endPoint y: 294, distance: 343.1
click at [724, 294] on p "Justin is a software engineer at Notion, where he works on AI and cloud infrast…" at bounding box center [853, 349] width 984 height 160
click at [726, 294] on p "Justin is a software engineer at Notion, where he works on AI and cloud infrast…" at bounding box center [853, 349] width 984 height 160
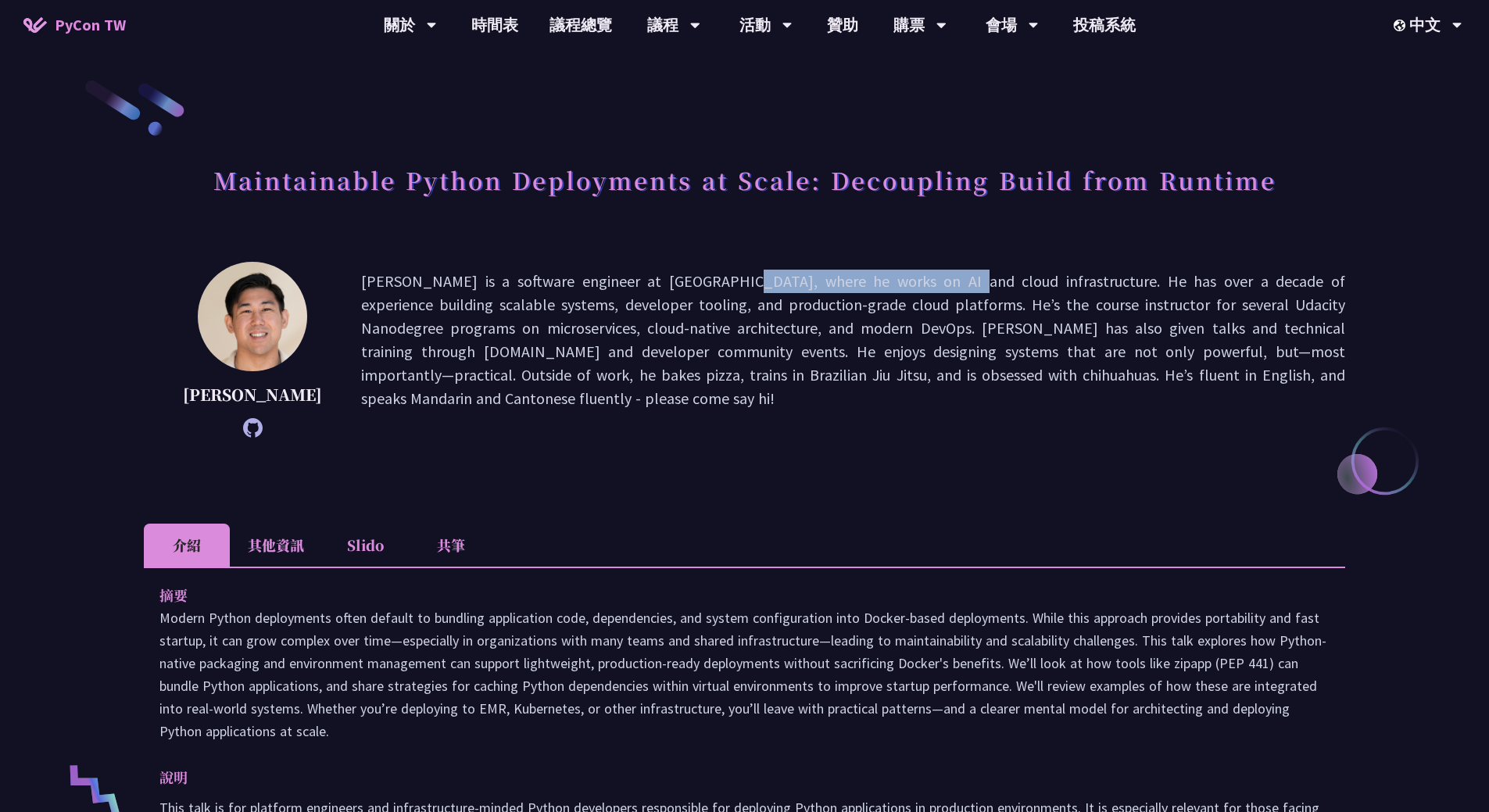
drag, startPoint x: 557, startPoint y: 279, endPoint x: 763, endPoint y: 288, distance: 206.2
click at [763, 288] on p "Justin is a software engineer at Notion, where he works on AI and cloud infrast…" at bounding box center [853, 349] width 984 height 160
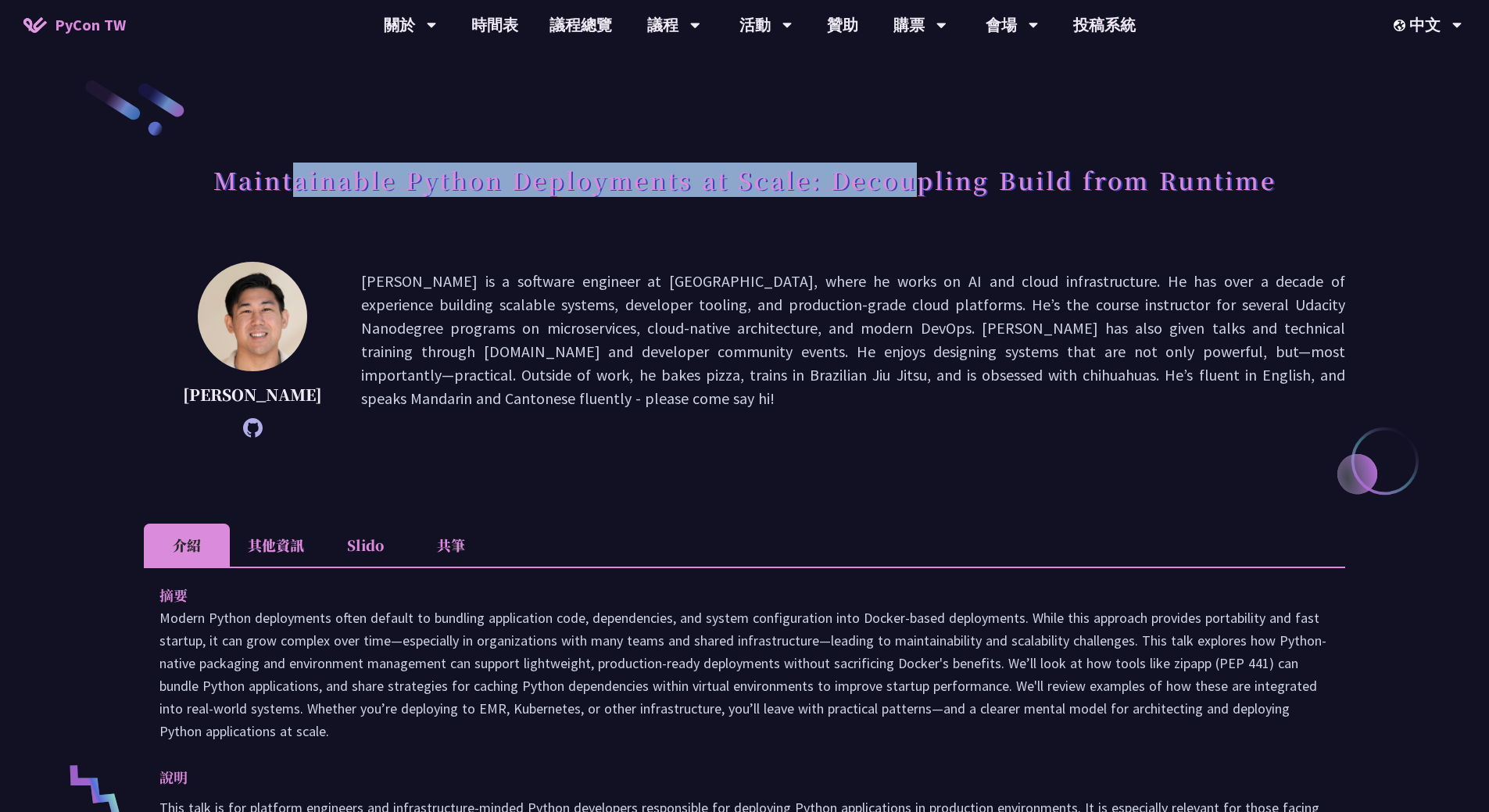
drag, startPoint x: 300, startPoint y: 185, endPoint x: 919, endPoint y: 198, distance: 619.1
click at [919, 198] on h1 "Maintainable Python Deployments at Scale: Decoupling Build from Runtime" at bounding box center [744, 179] width 1063 height 47
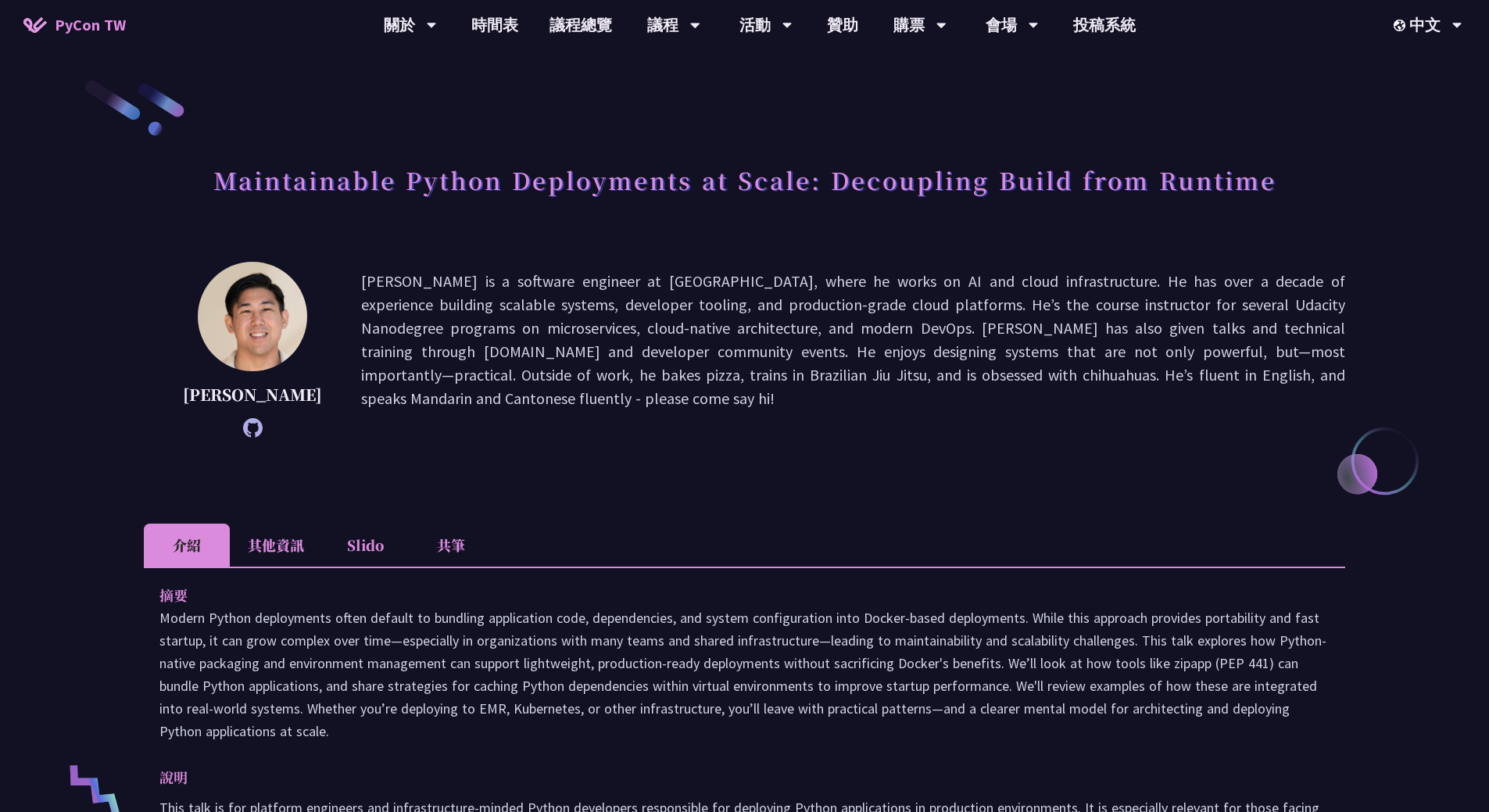
click at [934, 195] on h1 "Maintainable Python Deployments at Scale: Decoupling Build from Runtime" at bounding box center [744, 179] width 1063 height 47
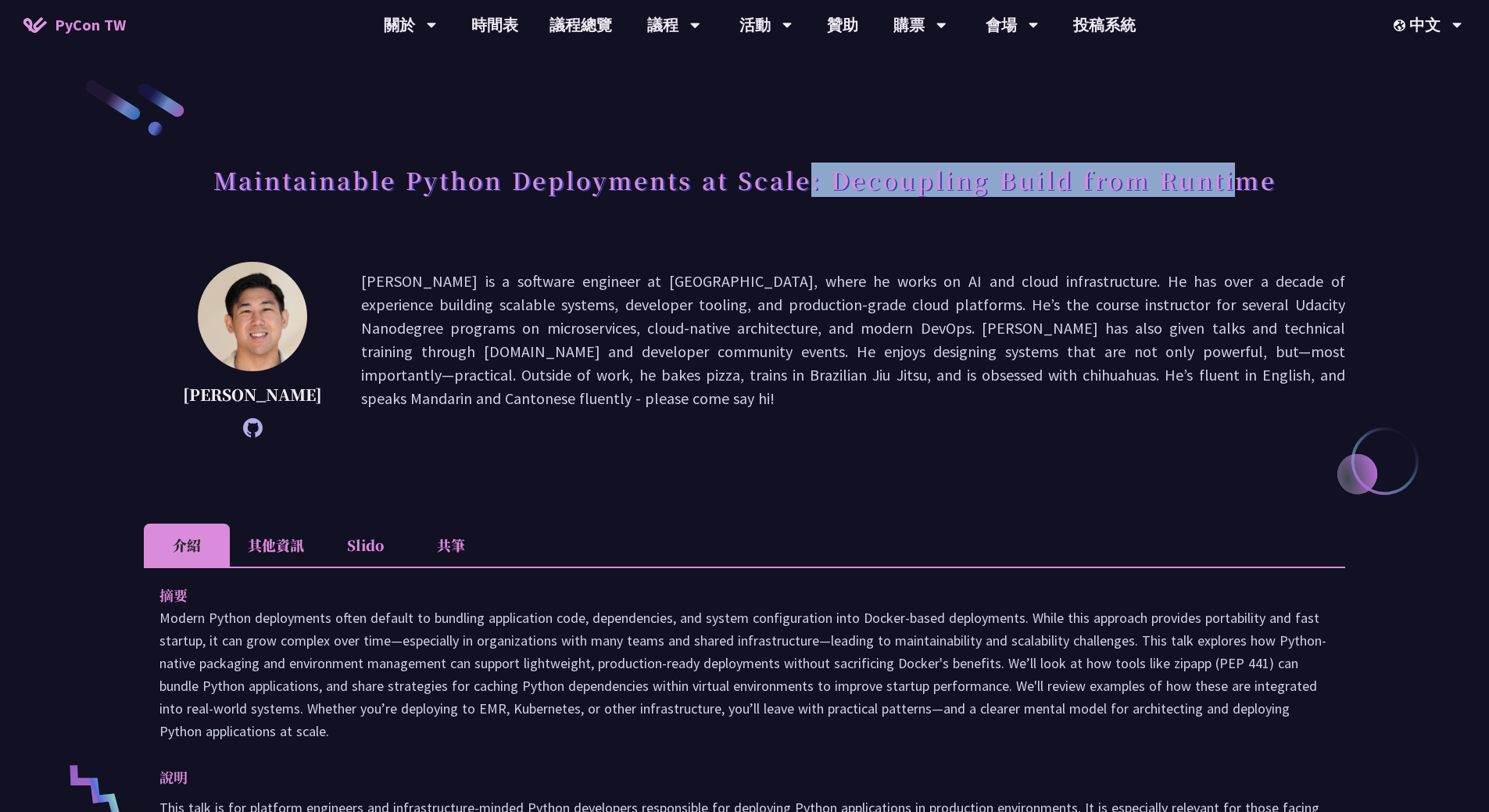
drag, startPoint x: 835, startPoint y: 179, endPoint x: 1242, endPoint y: 189, distance: 407.1
click at [1242, 189] on h1 "Maintainable Python Deployments at Scale: Decoupling Build from Runtime" at bounding box center [744, 179] width 1063 height 47
drag, startPoint x: 1003, startPoint y: 188, endPoint x: 1242, endPoint y: 195, distance: 239.1
click at [1224, 194] on h1 "Maintainable Python Deployments at Scale: Decoupling Build from Runtime" at bounding box center [744, 179] width 1063 height 47
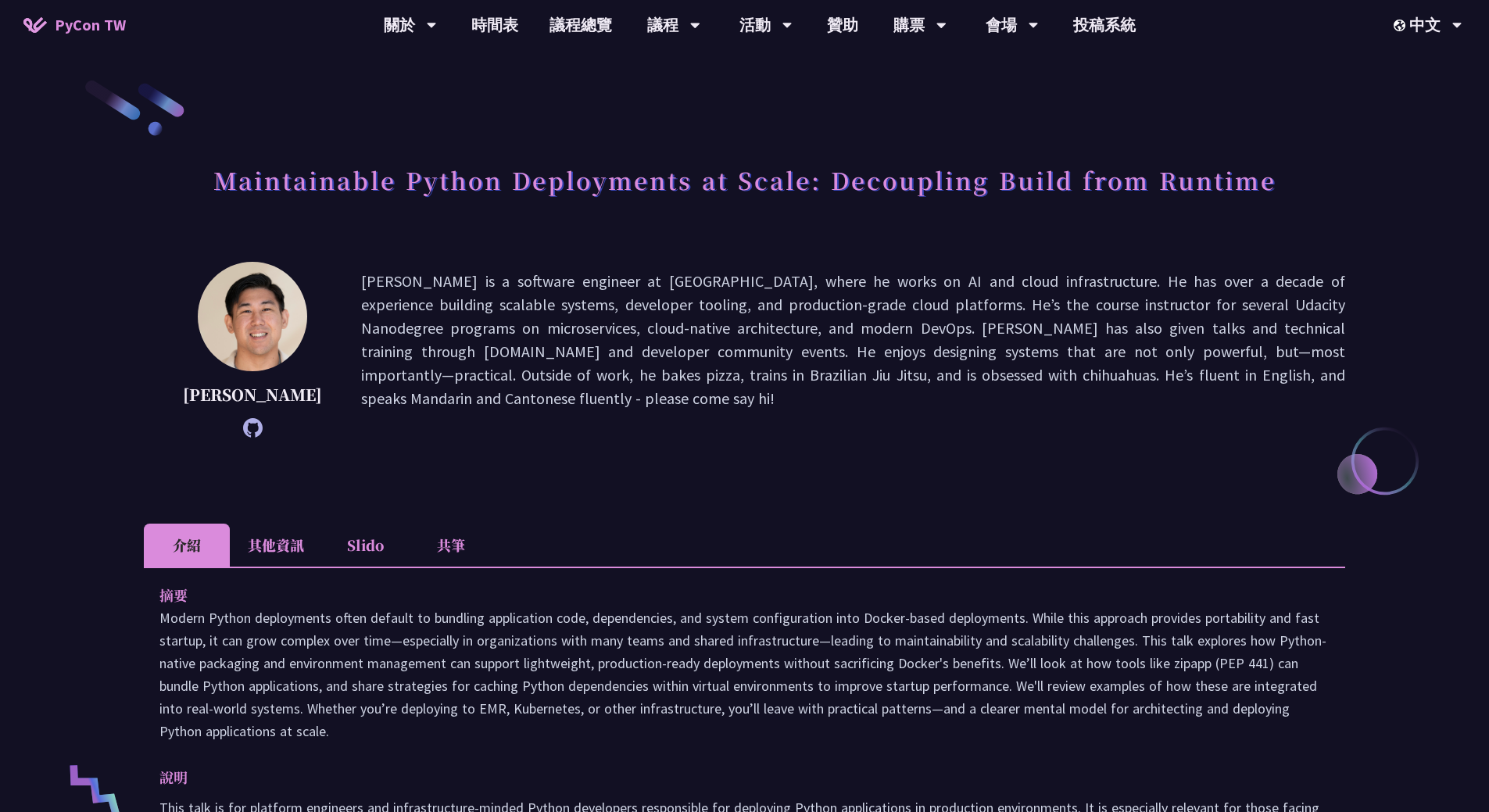
click at [1260, 196] on h1 "Maintainable Python Deployments at Scale: Decoupling Build from Runtime" at bounding box center [744, 179] width 1063 height 47
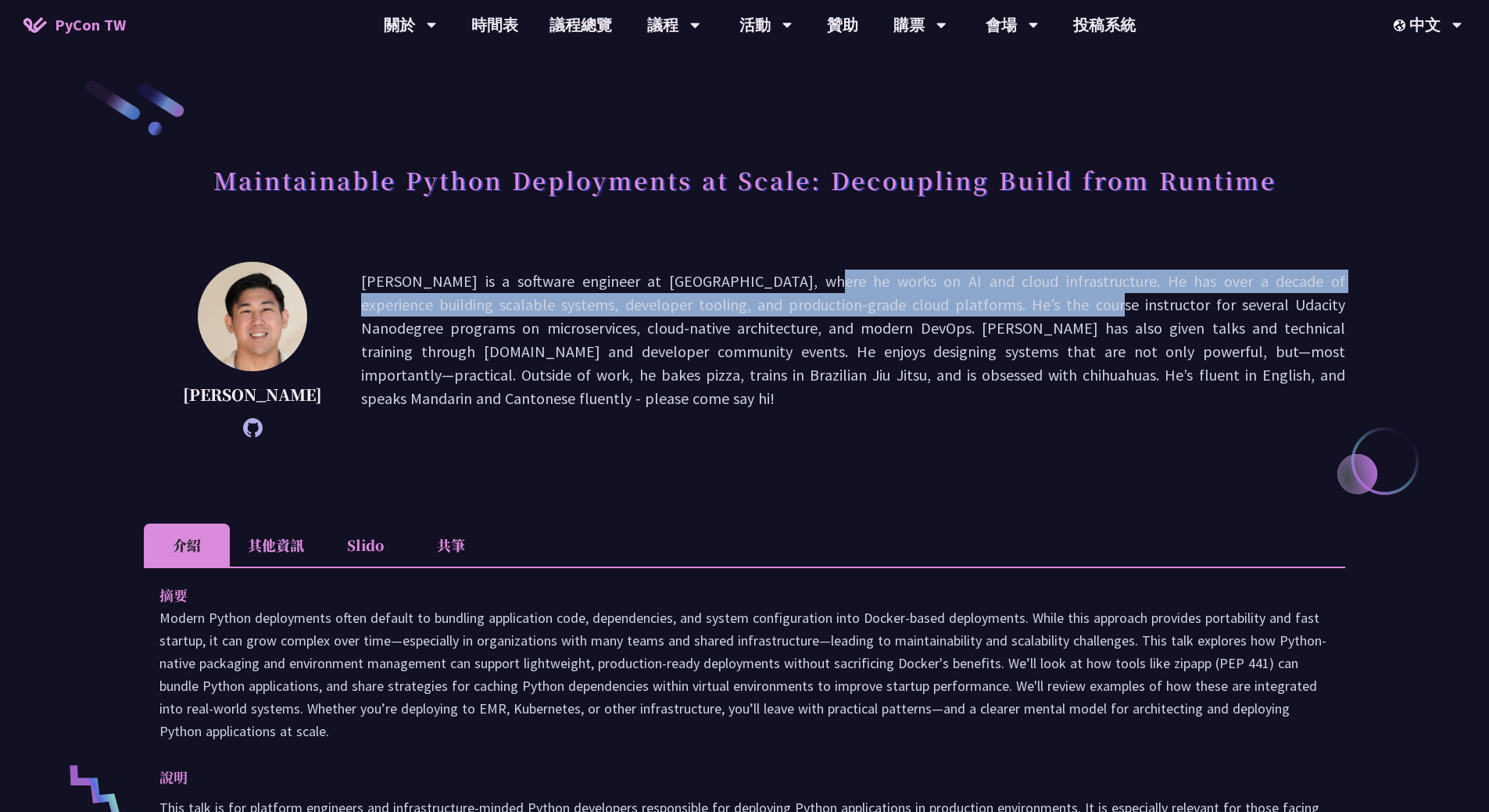
drag, startPoint x: 641, startPoint y: 293, endPoint x: 873, endPoint y: 306, distance: 232.4
click at [871, 306] on p "Justin is a software engineer at Notion, where he works on AI and cloud infrast…" at bounding box center [853, 349] width 984 height 160
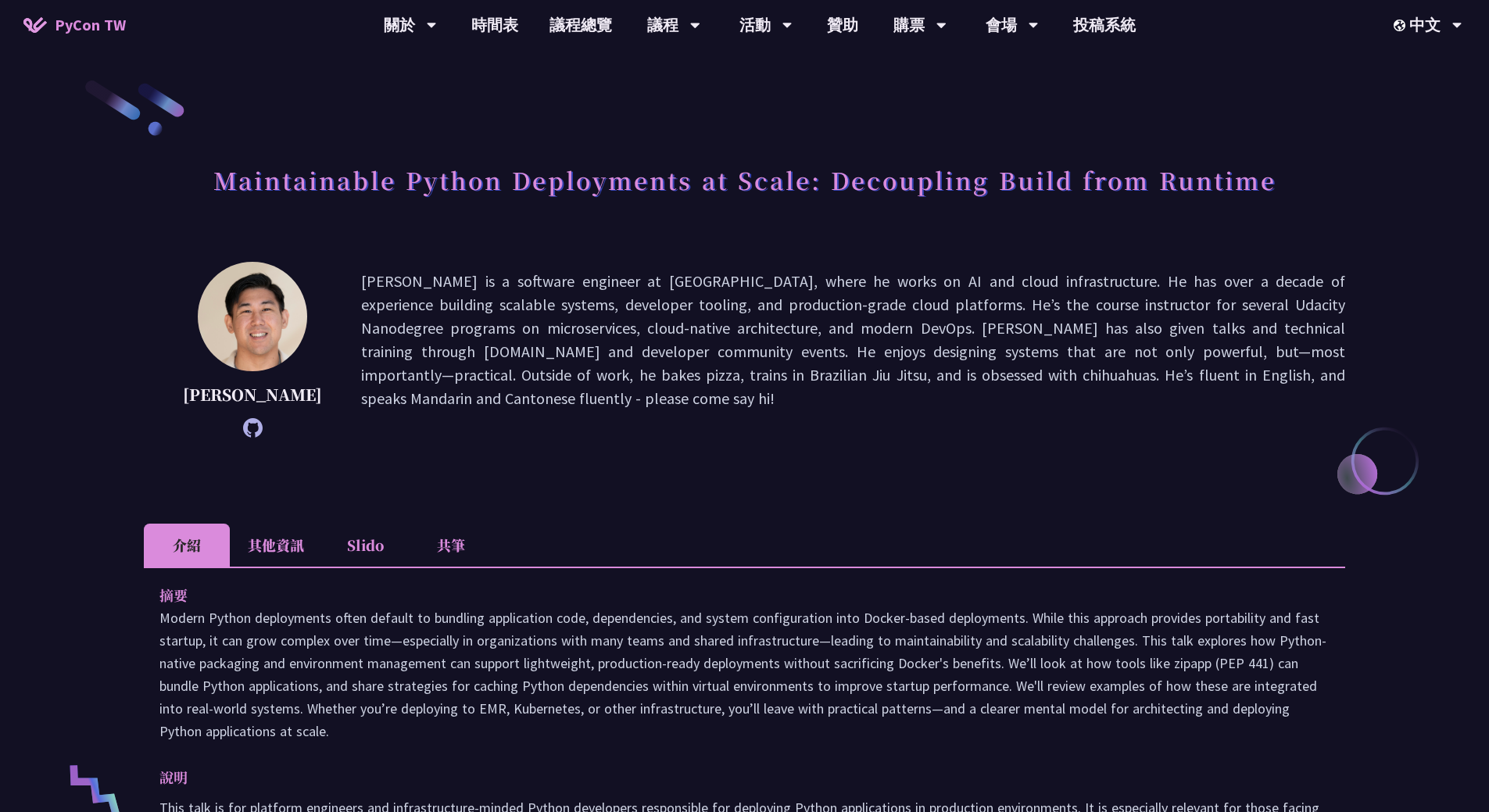
click at [873, 306] on p "Justin is a software engineer at Notion, where he works on AI and cloud infrast…" at bounding box center [853, 349] width 984 height 160
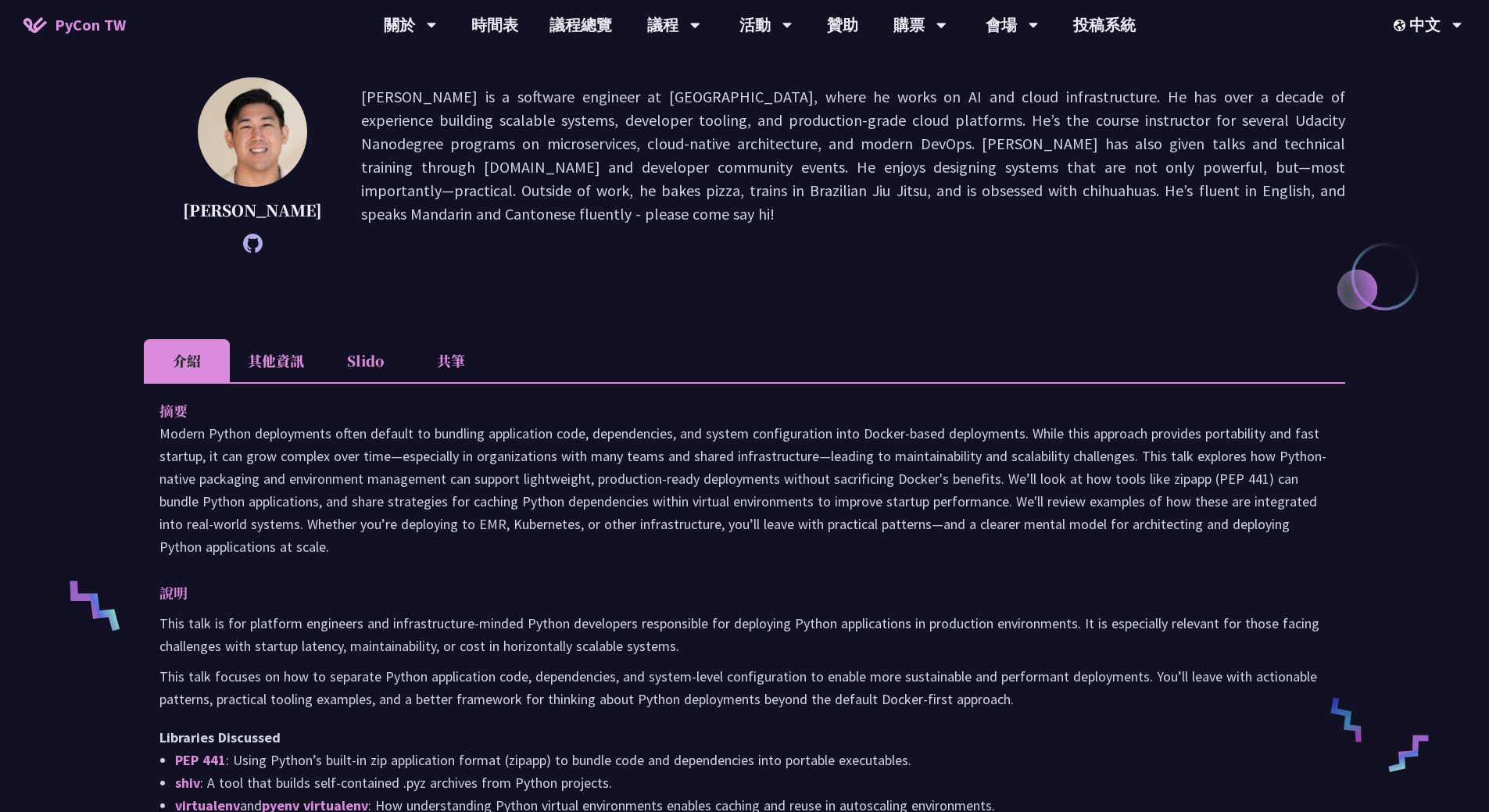
scroll to position [312, 0]
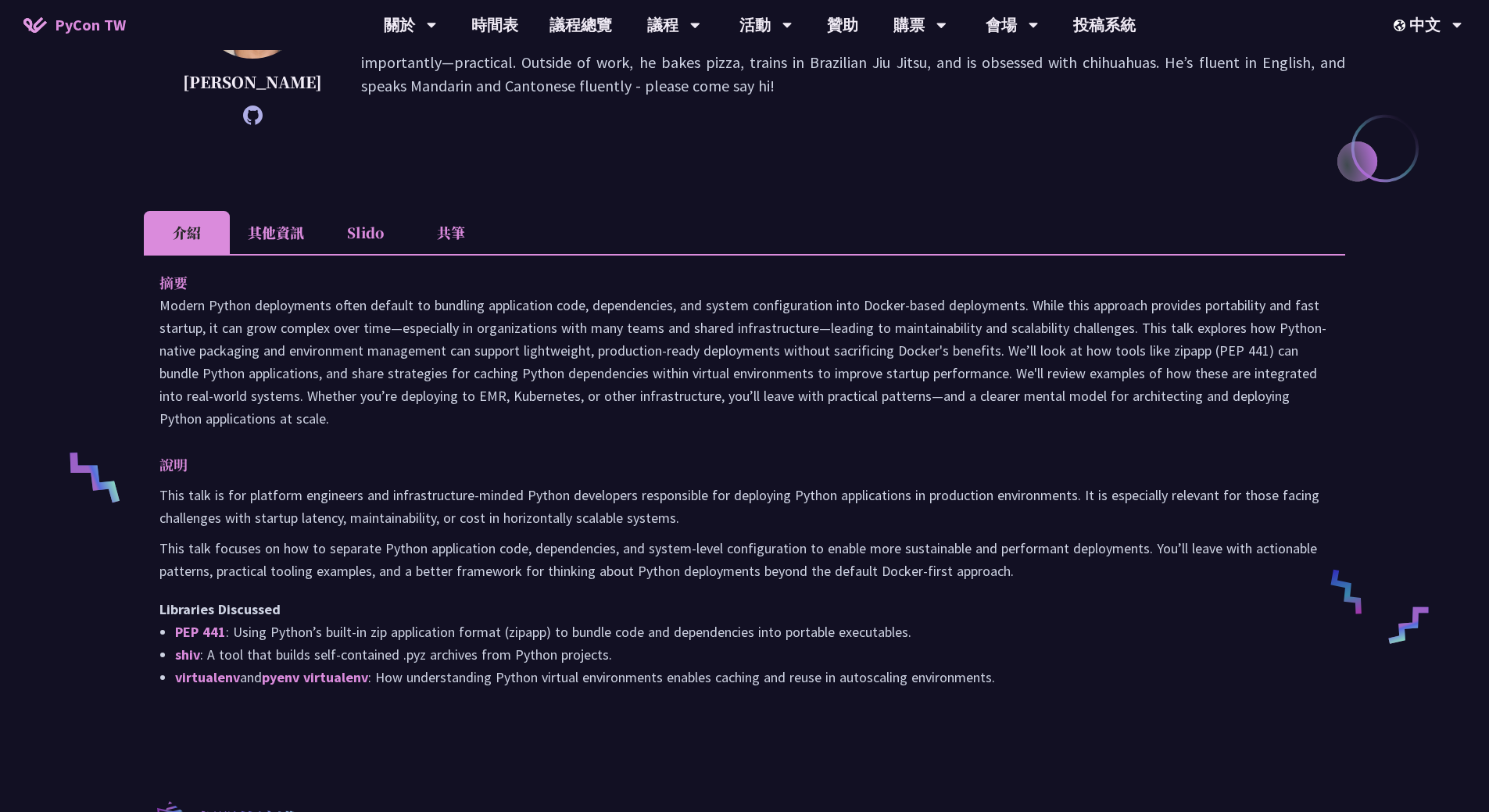
click at [267, 230] on li "其他資訊" at bounding box center [275, 232] width 92 height 43
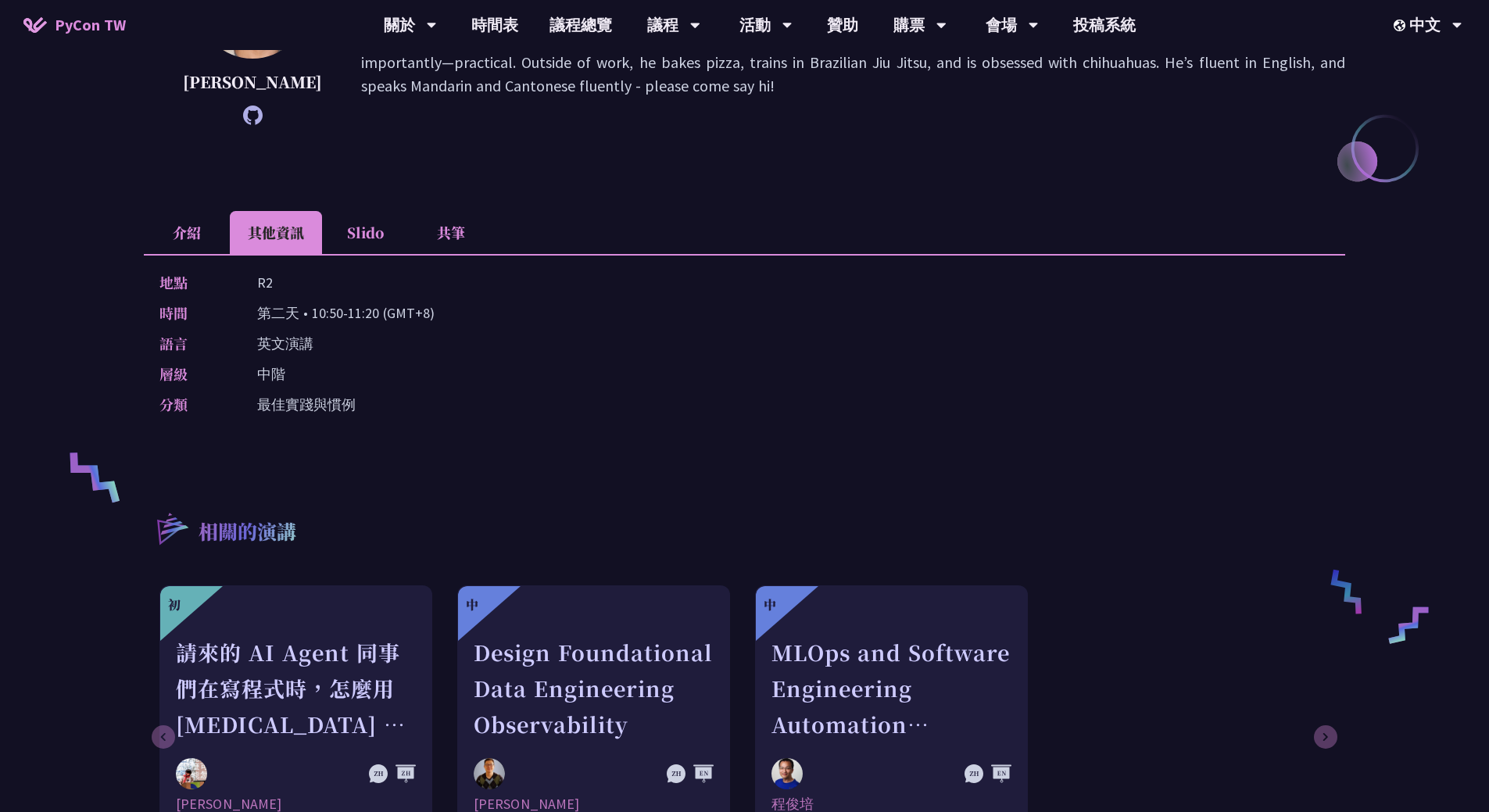
scroll to position [547, 0]
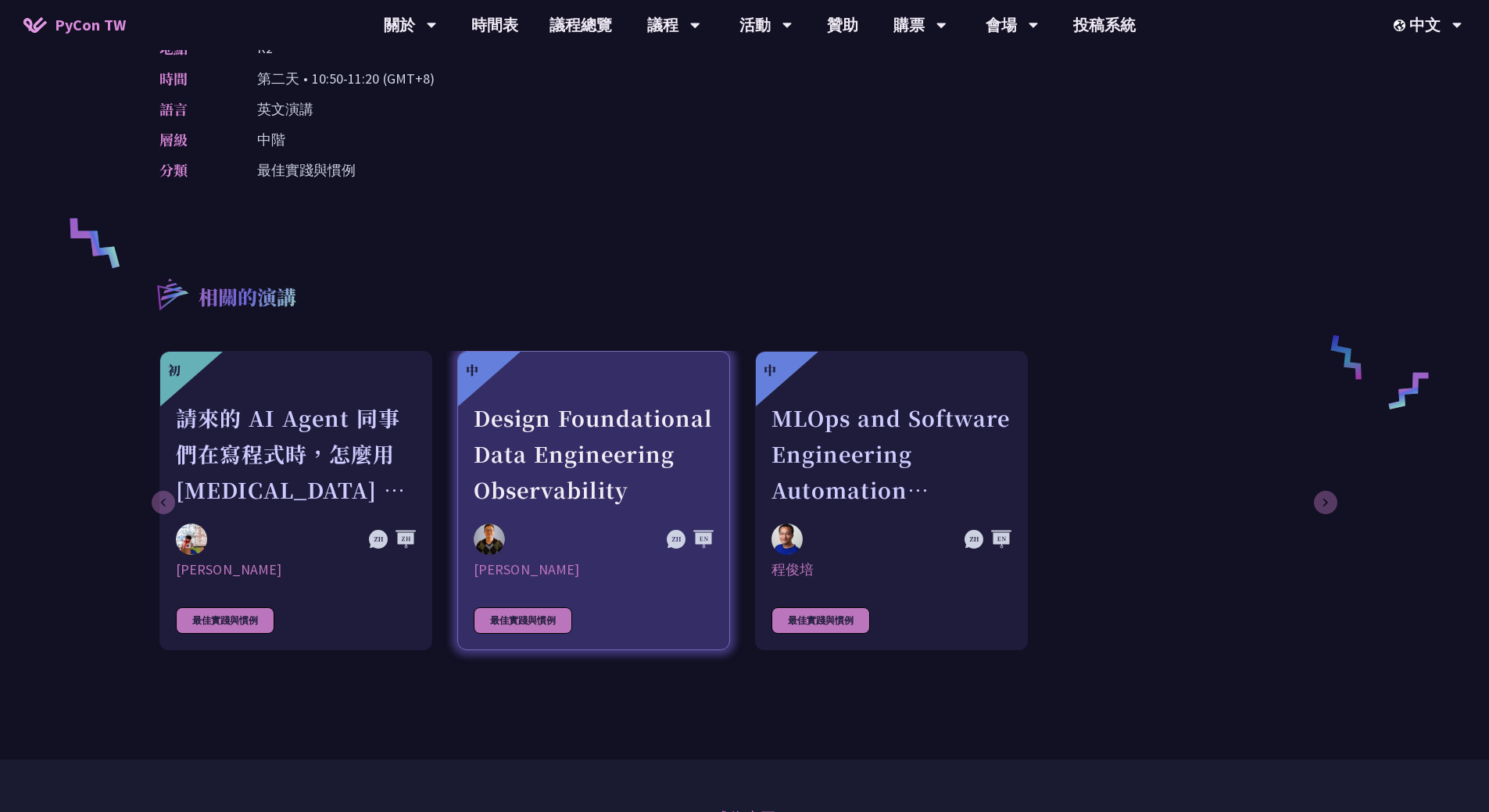
click at [701, 541] on div at bounding box center [690, 538] width 47 height 19
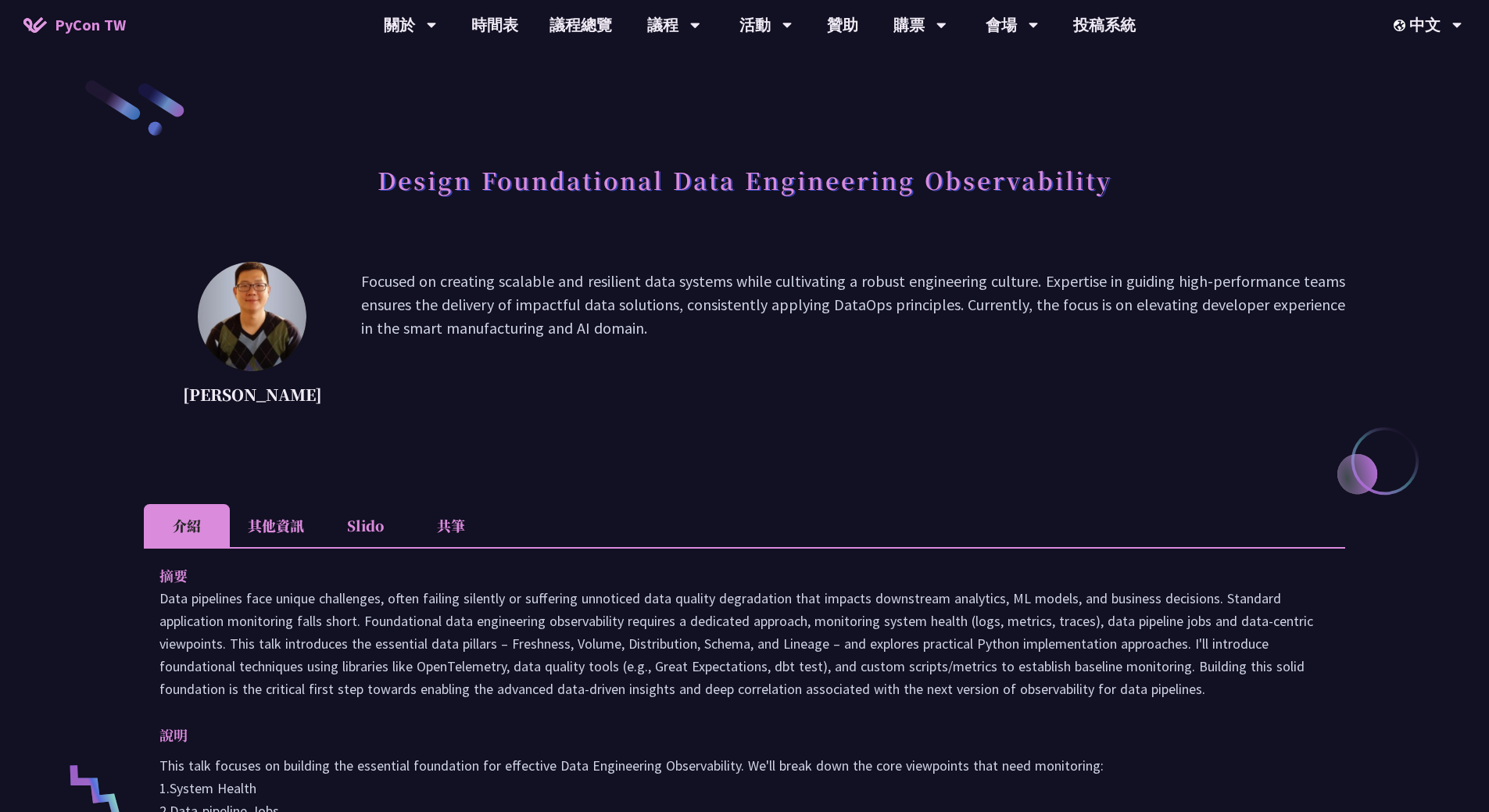
click at [292, 518] on li "其他資訊" at bounding box center [275, 525] width 92 height 43
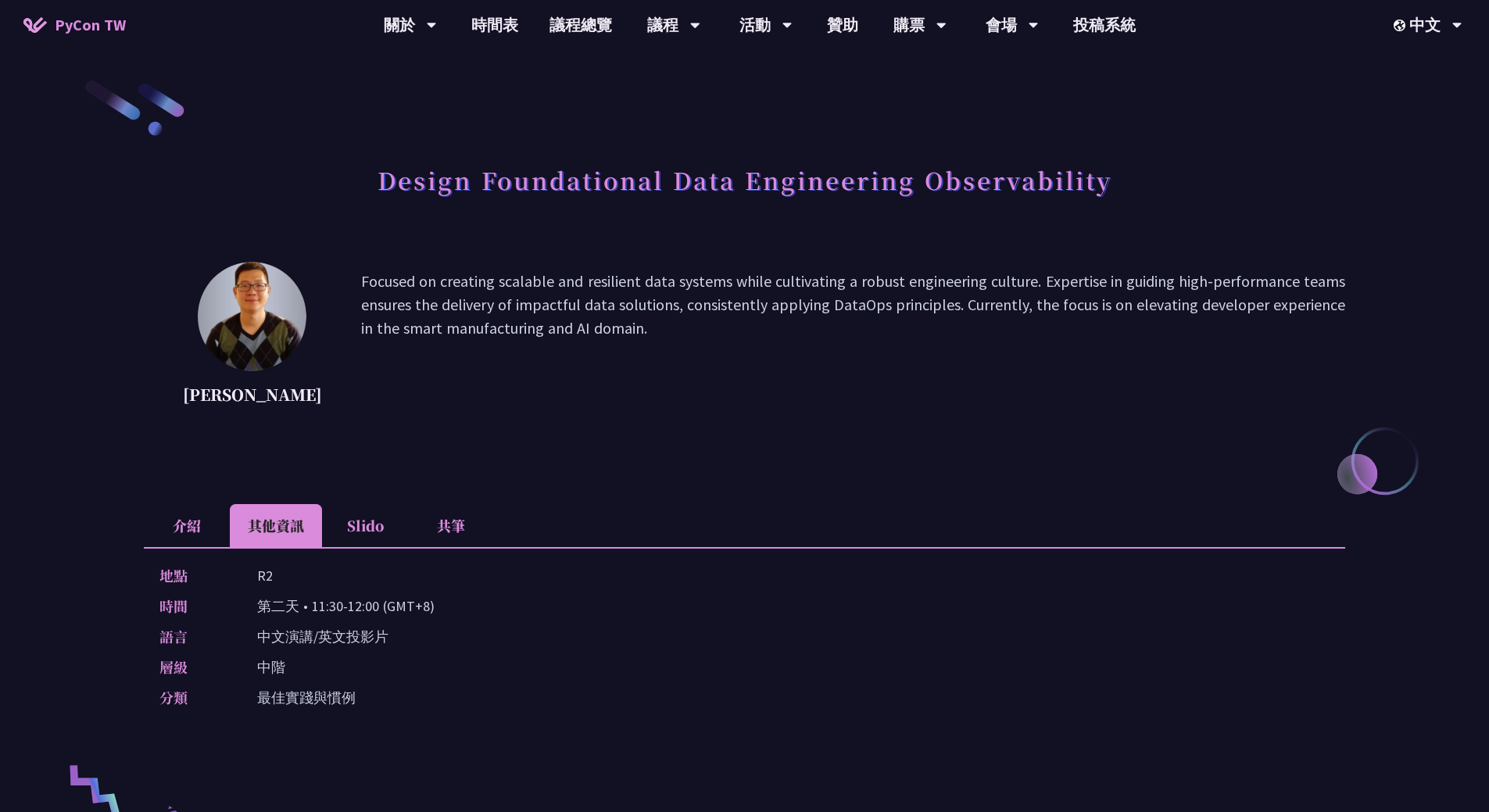
click at [367, 519] on li "Slido" at bounding box center [365, 525] width 86 height 43
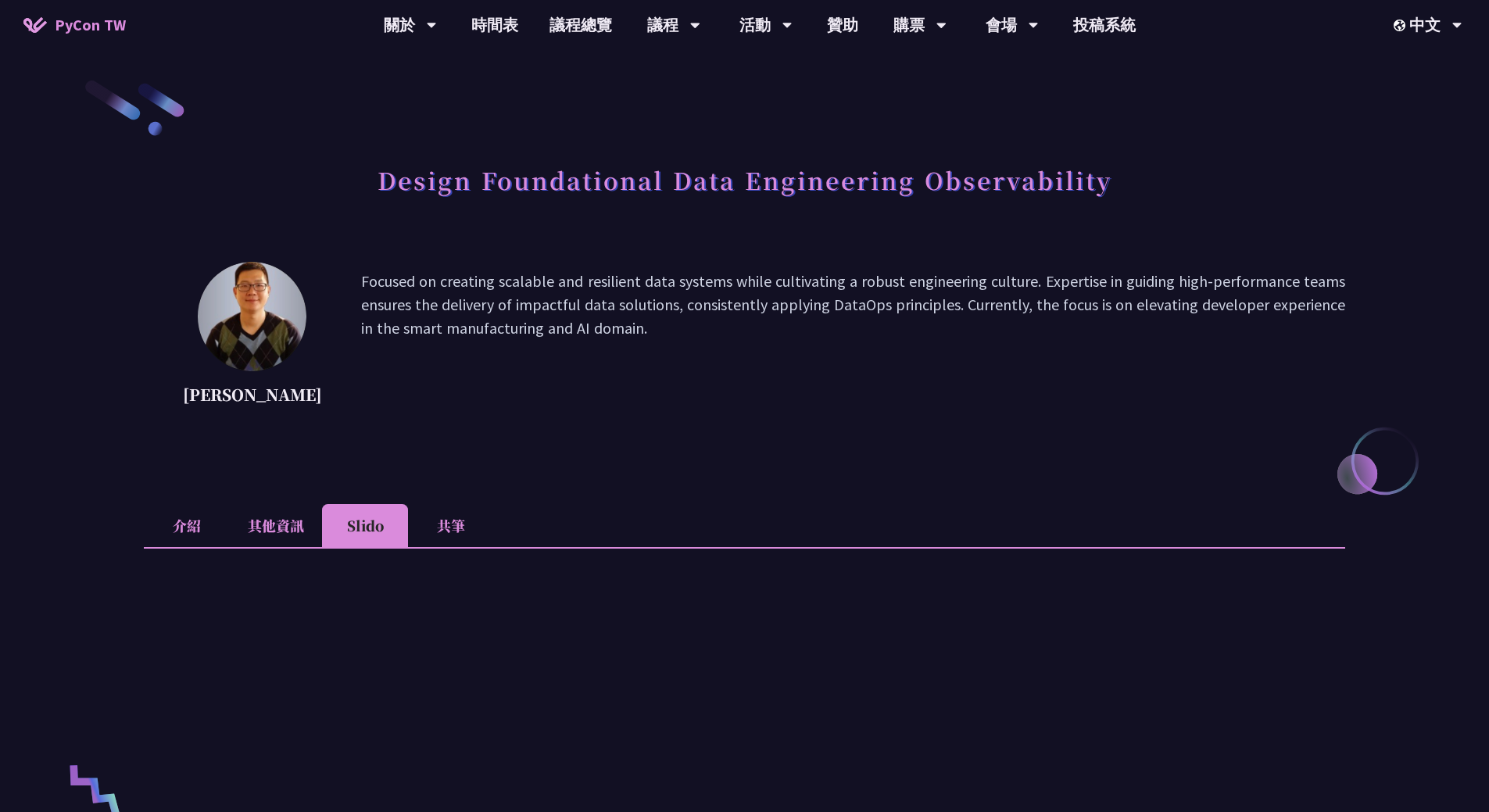
click at [462, 523] on li "共筆" at bounding box center [451, 525] width 86 height 43
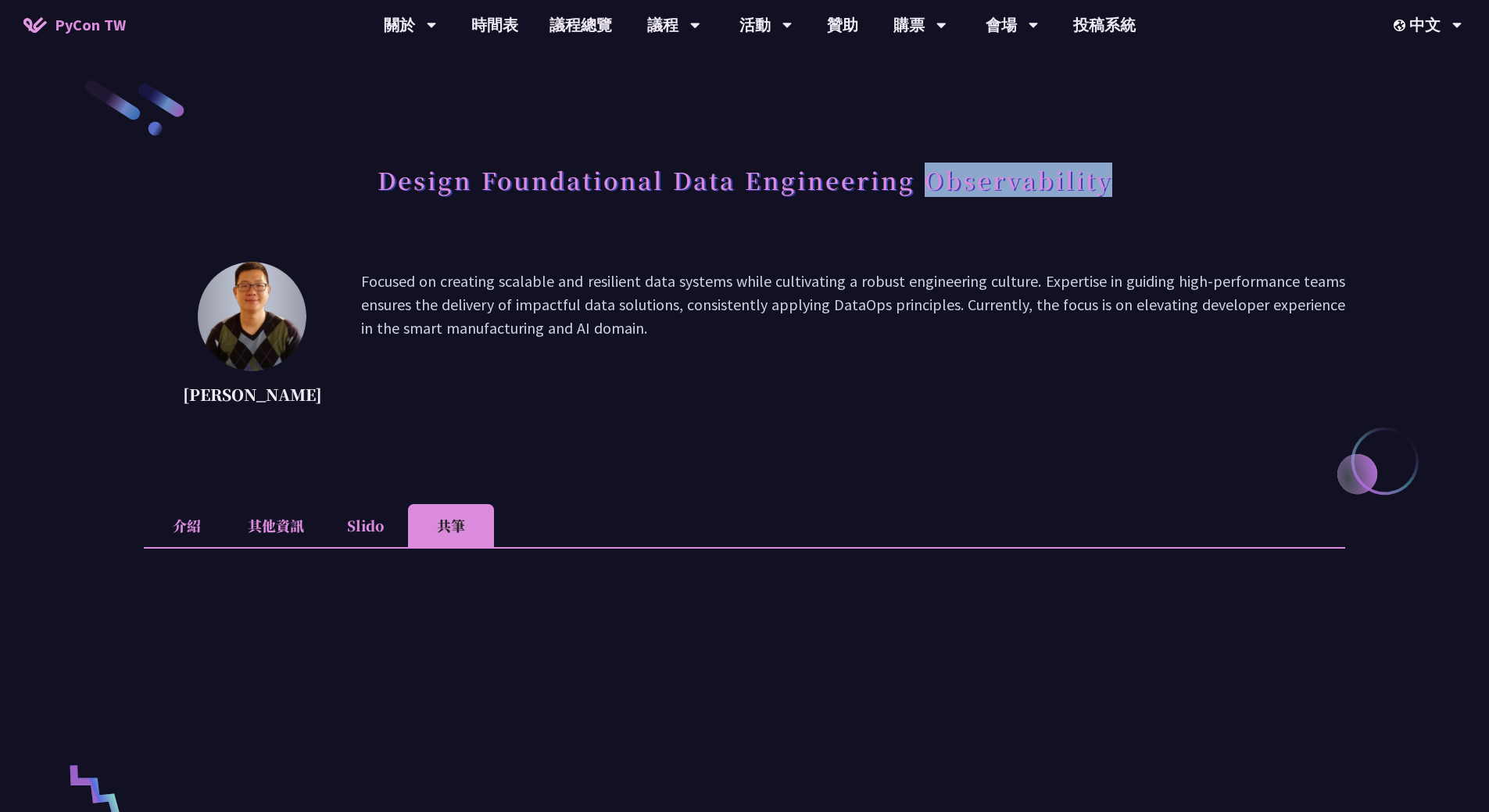
drag, startPoint x: 921, startPoint y: 182, endPoint x: 1105, endPoint y: 179, distance: 184.0
click at [1105, 179] on h1 "Design Foundational Data Engineering Observability" at bounding box center [744, 179] width 735 height 47
click at [1024, 184] on h1 "Design Foundational Data Engineering Observability" at bounding box center [744, 179] width 735 height 47
click at [1027, 184] on h1 "Design Foundational Data Engineering Observability" at bounding box center [744, 179] width 735 height 47
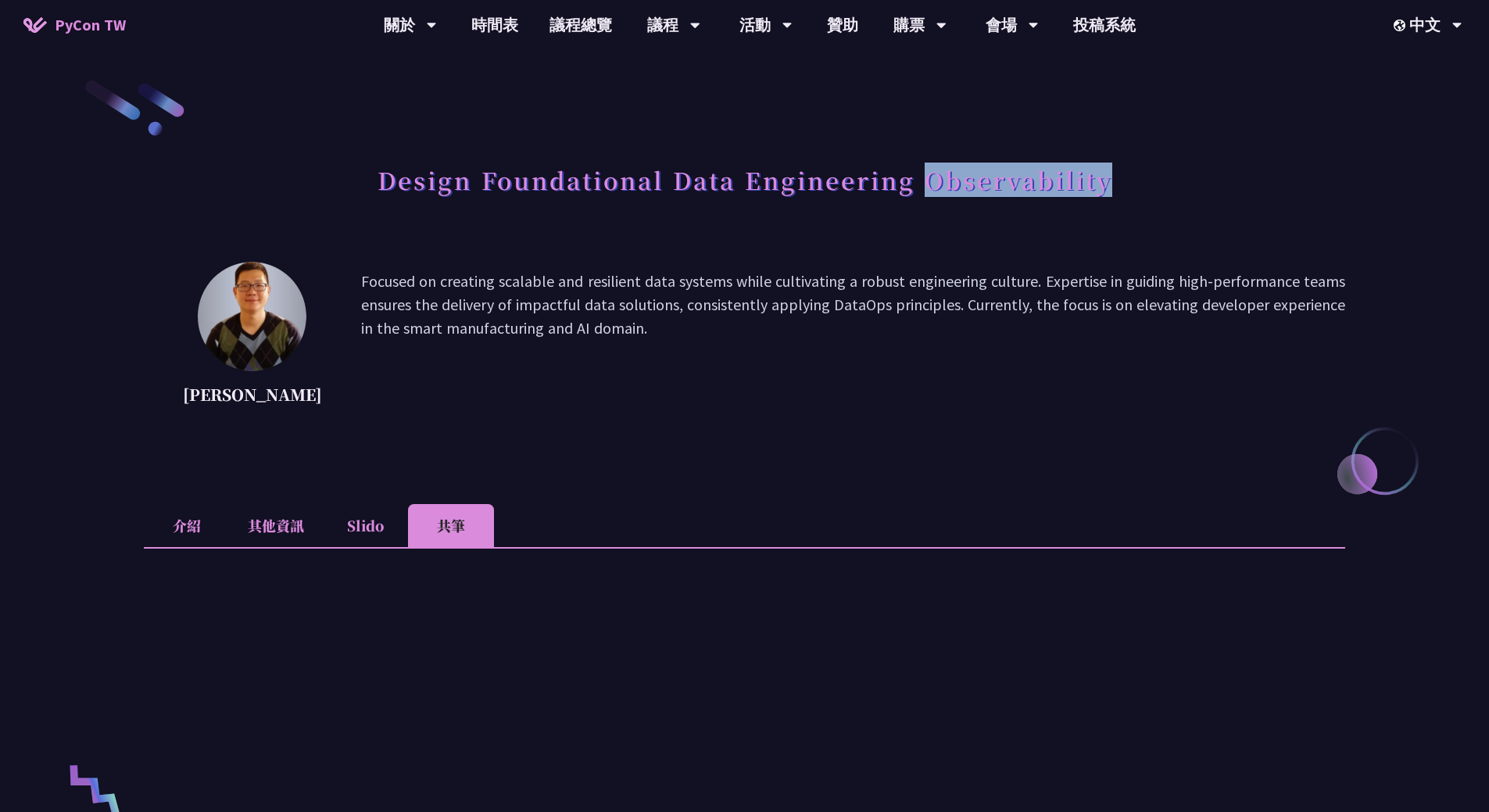
copy h1 "Observability"
